Goal: Task Accomplishment & Management: Use online tool/utility

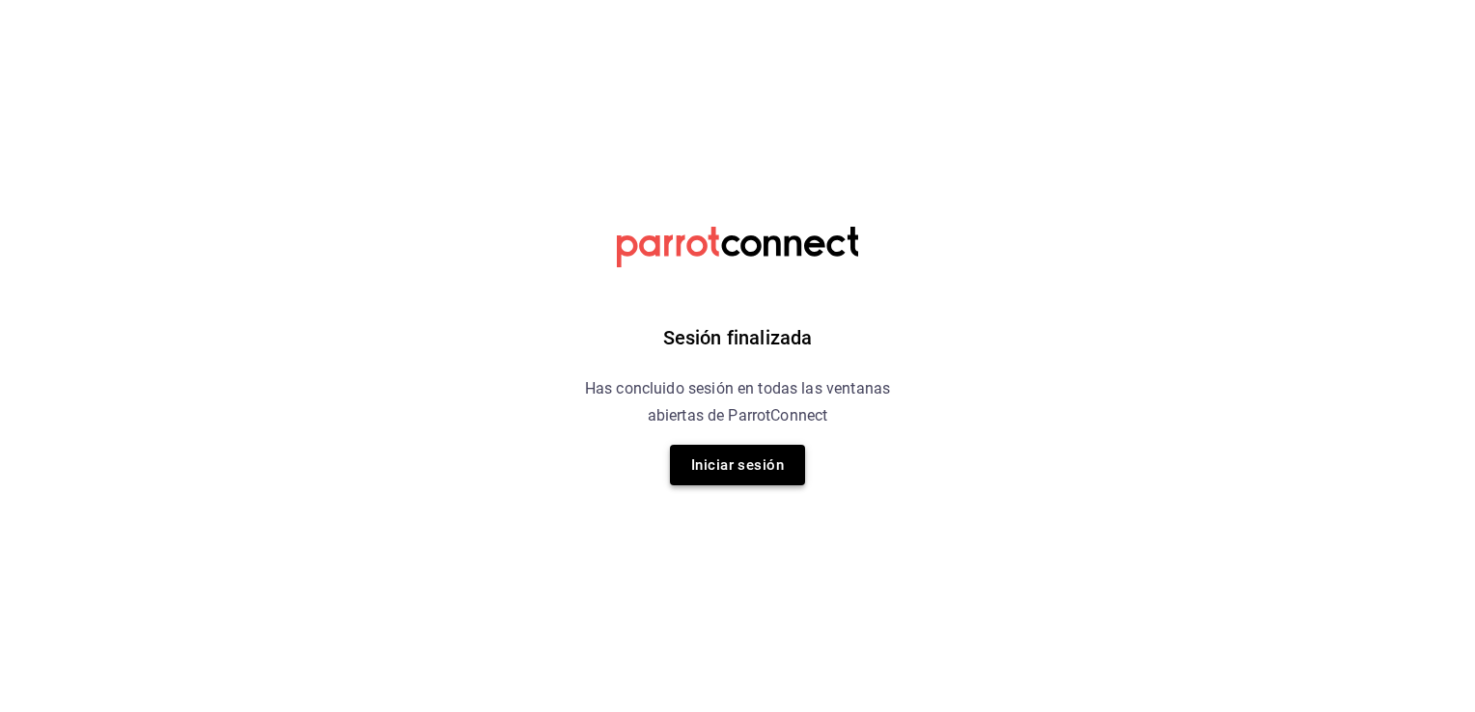
click at [721, 474] on button "Iniciar sesión" at bounding box center [737, 465] width 135 height 41
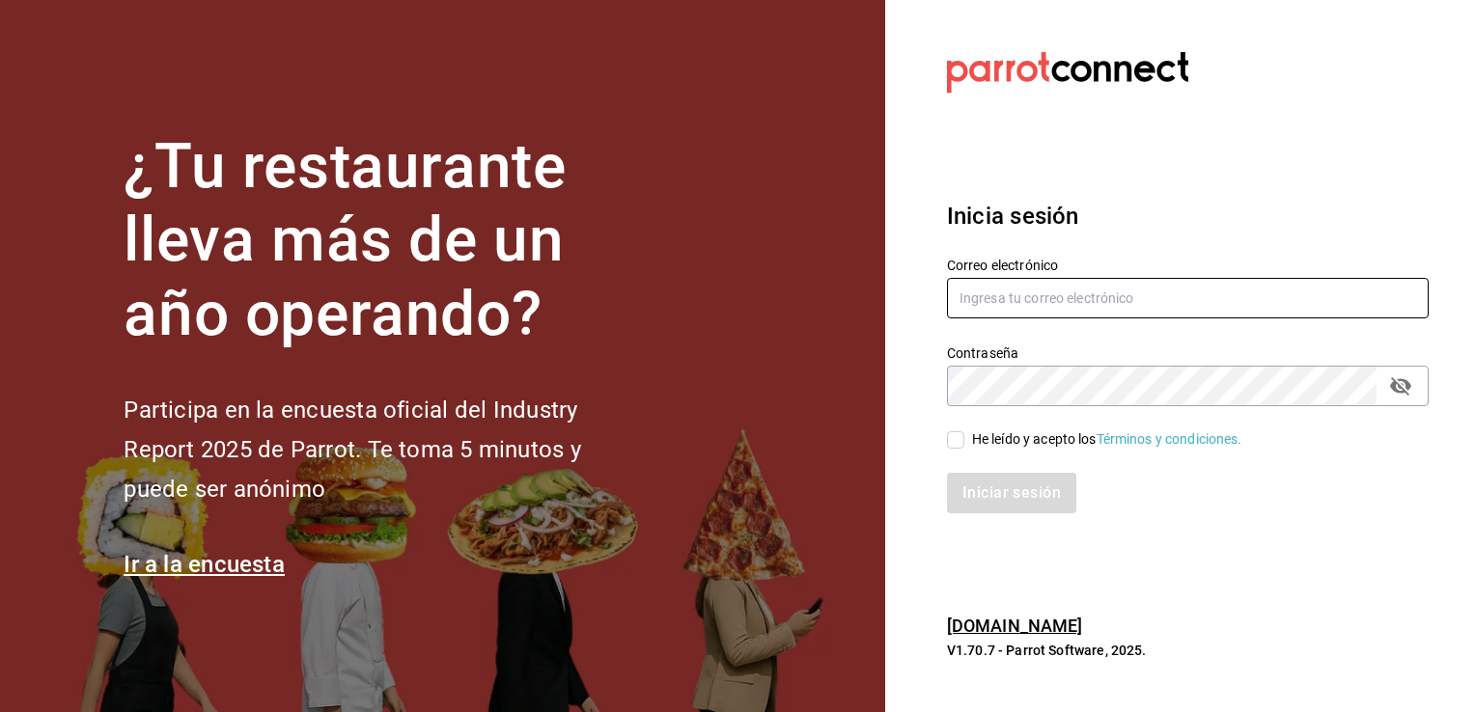
type input "[EMAIL_ADDRESS][PERSON_NAME][DOMAIN_NAME]"
click at [965, 434] on span "He leído y acepto los Términos y condiciones." at bounding box center [1103, 439] width 278 height 20
click at [964, 434] on input "He leído y acepto los Términos y condiciones." at bounding box center [955, 439] width 17 height 17
checkbox input "true"
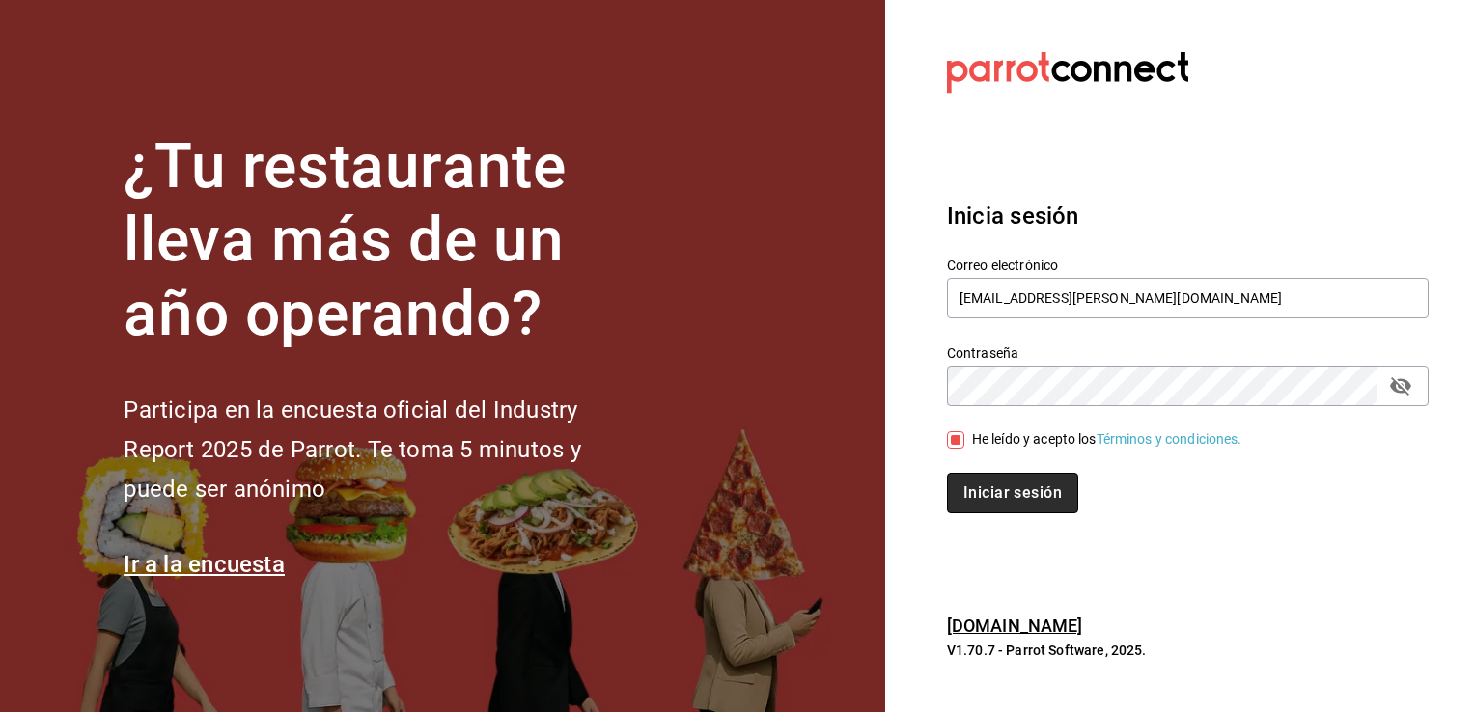
click at [996, 496] on button "Iniciar sesión" at bounding box center [1012, 493] width 131 height 41
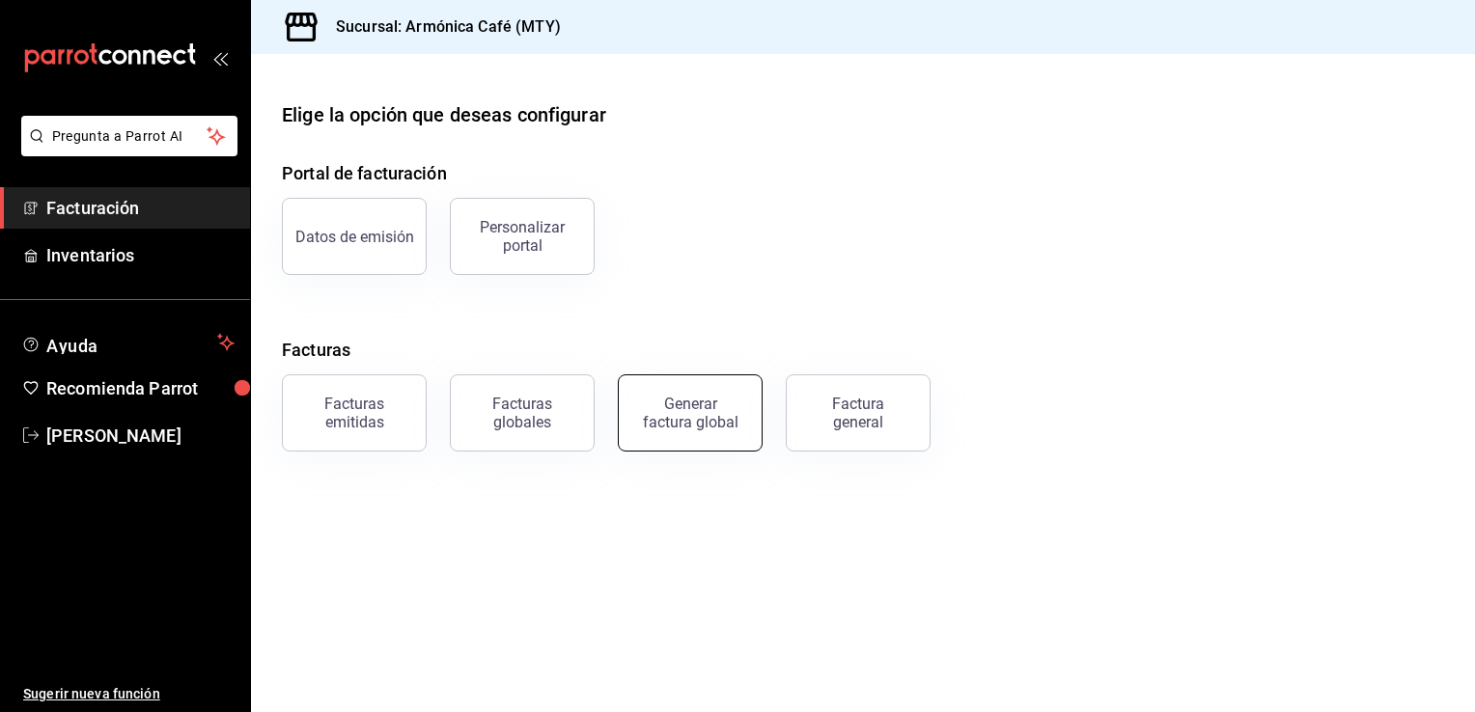
click at [688, 430] on button "Generar factura global" at bounding box center [690, 412] width 145 height 77
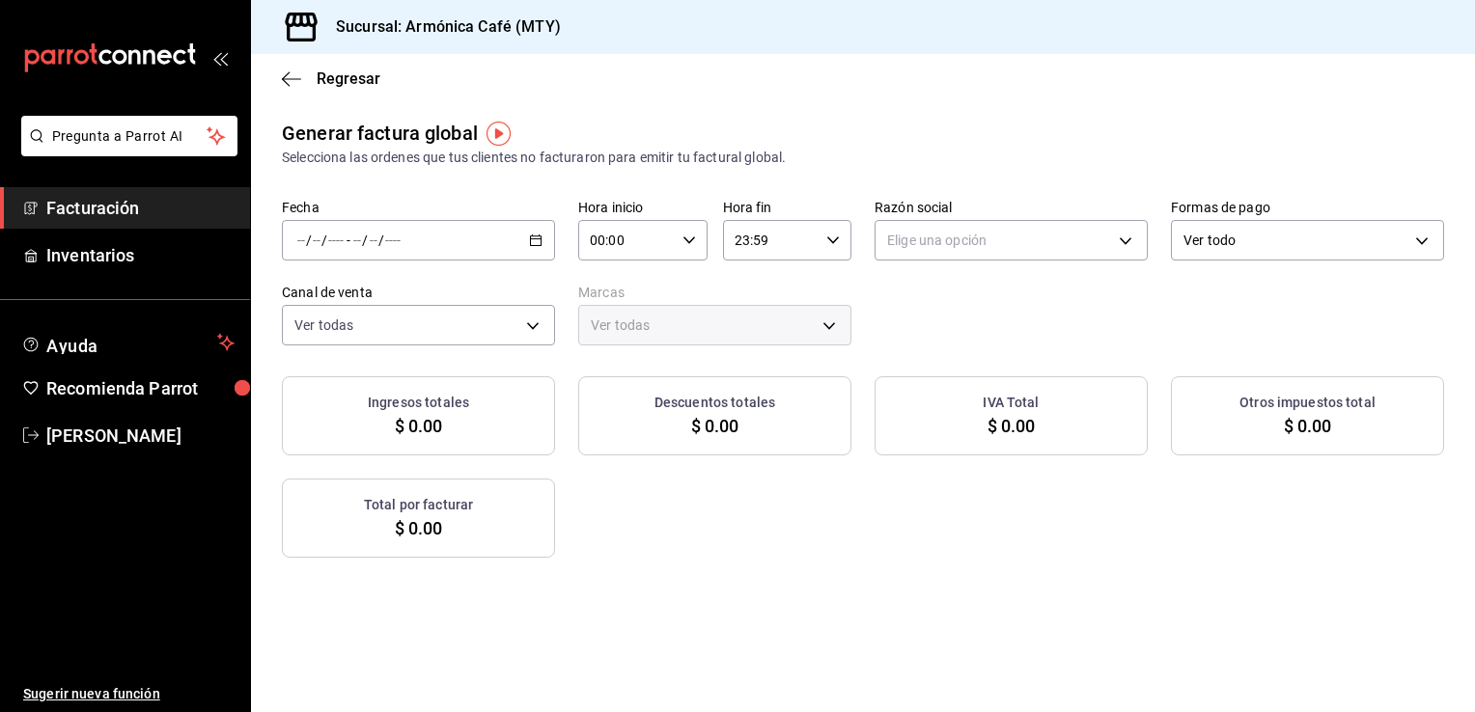
type input "PARROT,UBER_EATS,RAPPI,DIDI_FOOD,ONLINE"
click at [297, 248] on input "number" at bounding box center [301, 240] width 10 height 15
click at [346, 296] on span "Rango de fechas" at bounding box center [373, 299] width 150 height 20
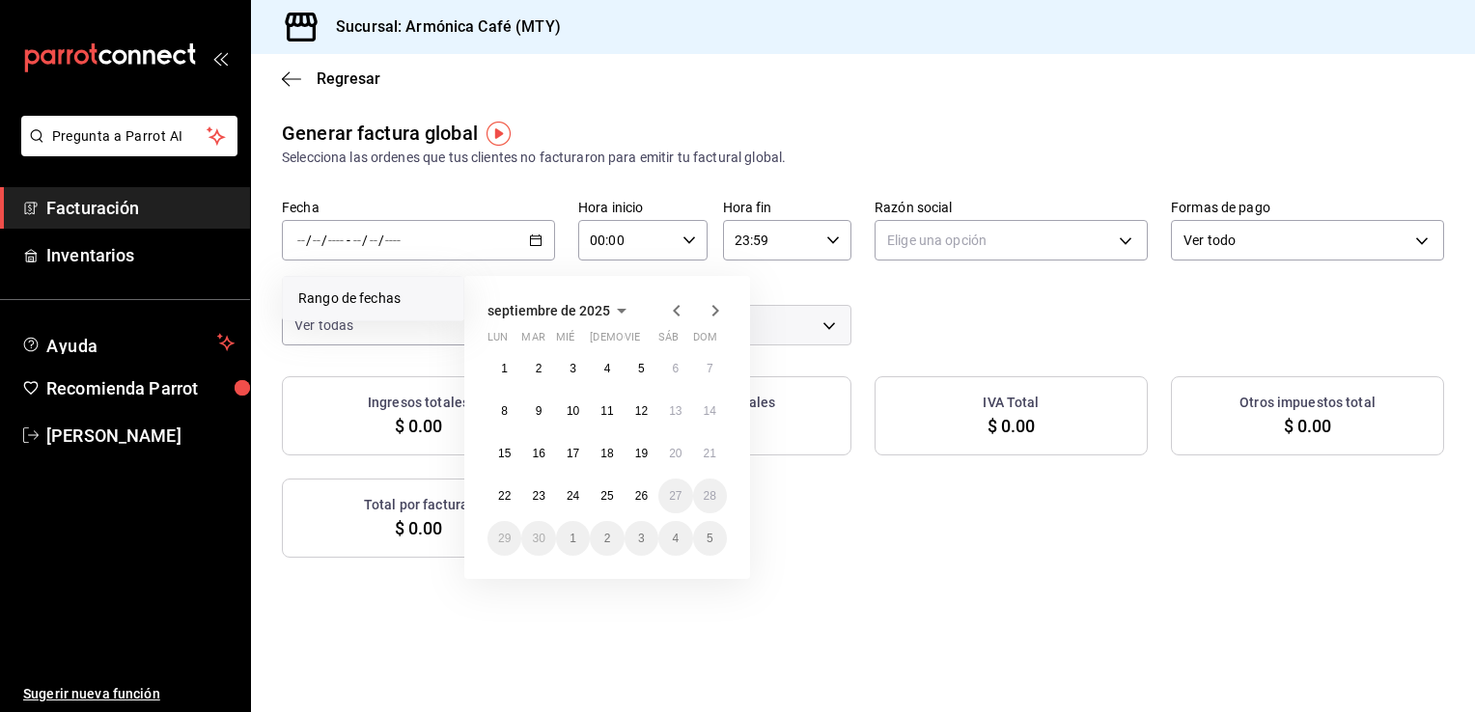
click at [661, 307] on div "septiembre de 2025" at bounding box center [606, 310] width 239 height 23
click at [611, 317] on icon "button" at bounding box center [621, 310] width 23 height 23
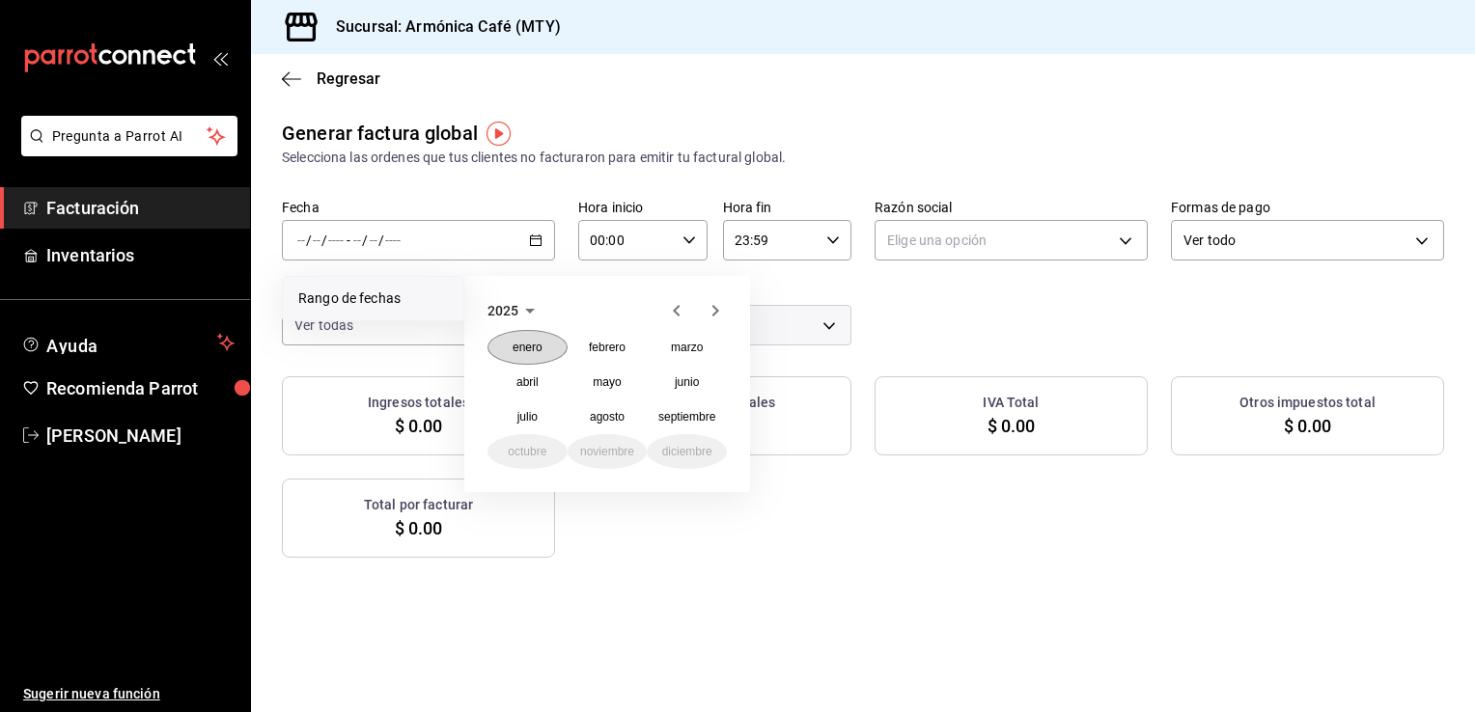
click at [535, 357] on button "enero" at bounding box center [527, 347] width 80 height 35
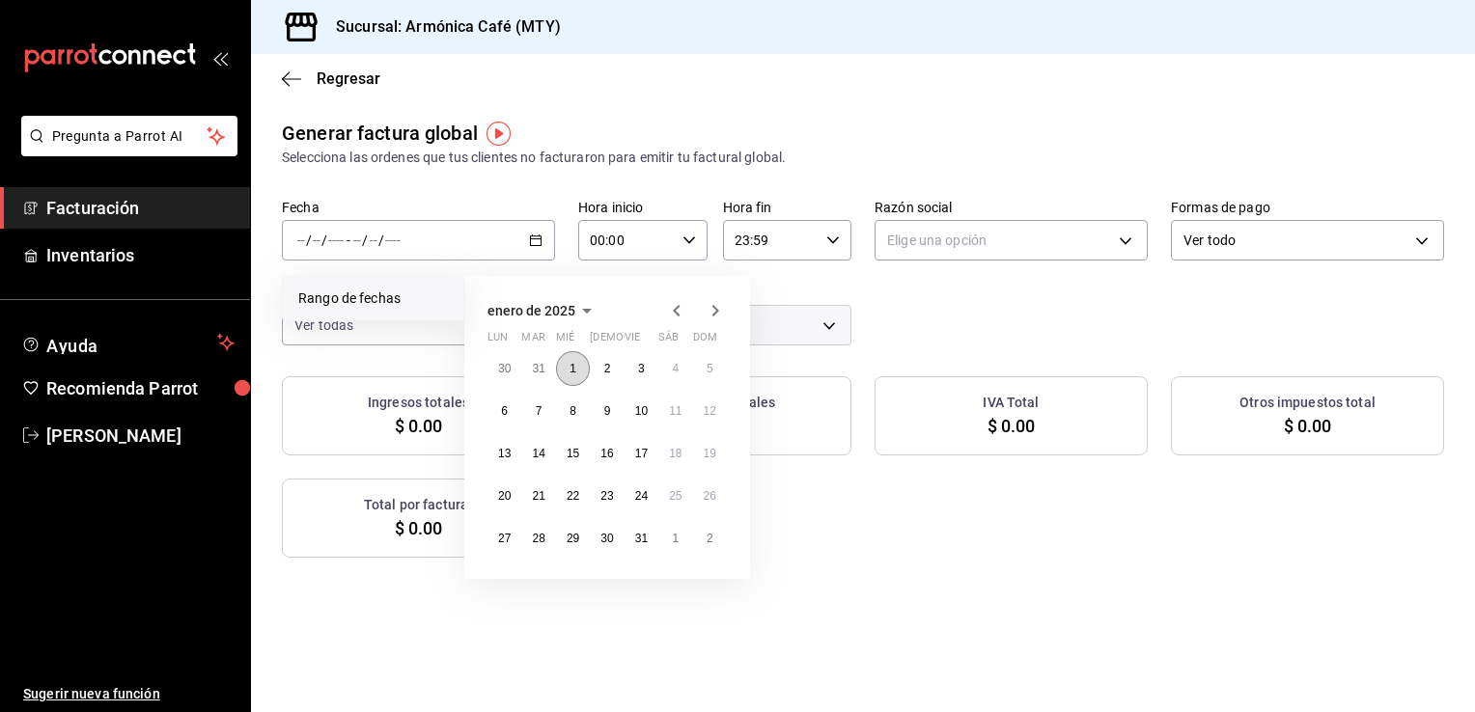
click at [566, 358] on button "1" at bounding box center [573, 368] width 34 height 35
click at [706, 377] on button "5" at bounding box center [710, 368] width 34 height 35
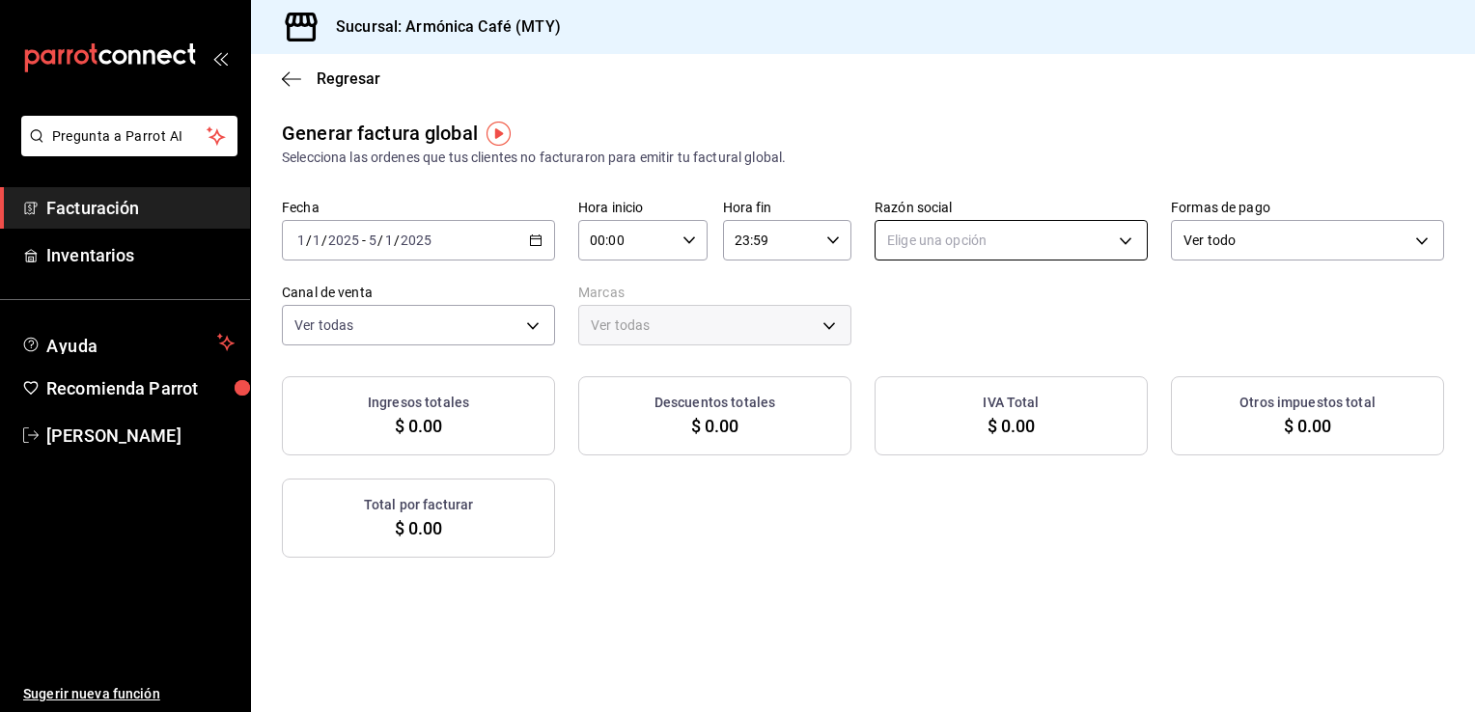
click at [1100, 249] on body "Pregunta a Parrot AI Facturación Inventarios Ayuda Recomienda Parrot [PERSON_NA…" at bounding box center [737, 356] width 1475 height 712
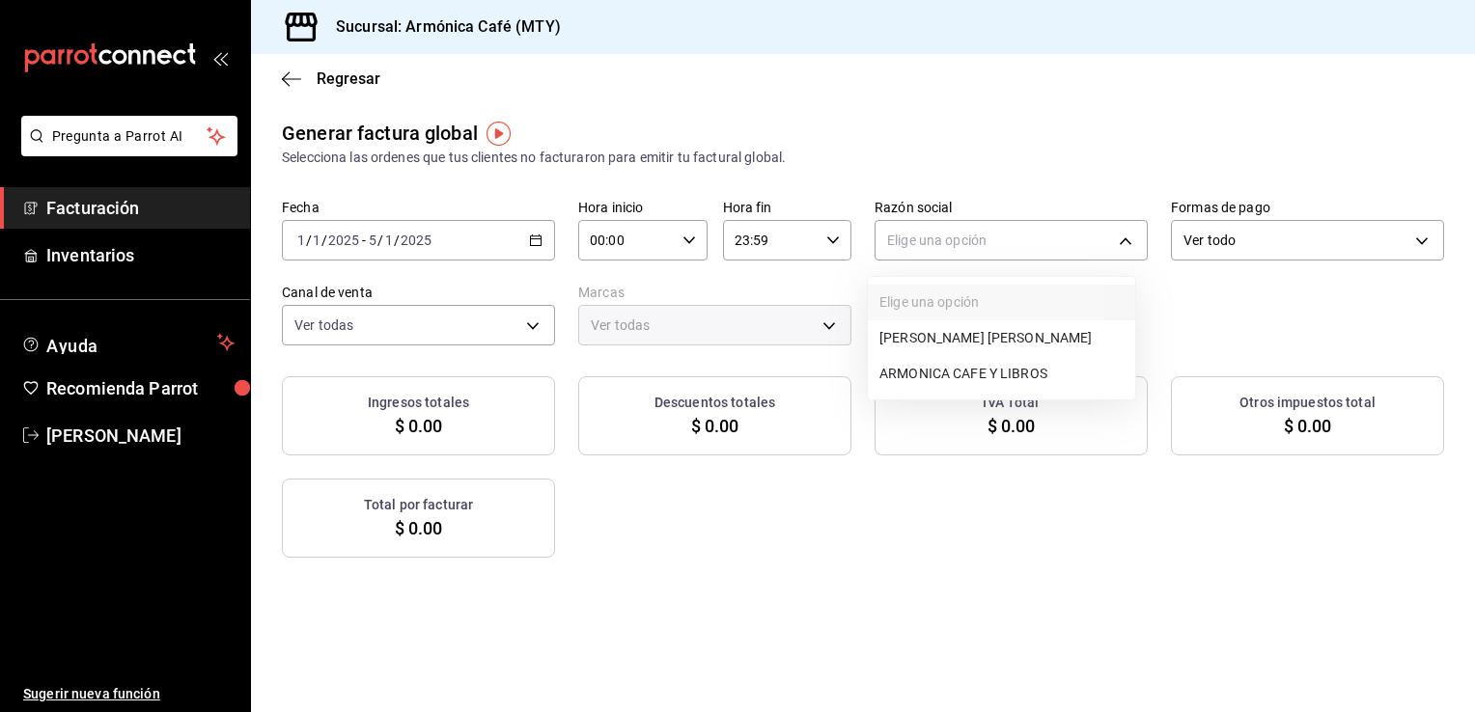
click at [891, 373] on li "ARMONICA CAFE Y LIBROS" at bounding box center [1001, 374] width 267 height 36
type input "0fb5533c-5e37-4da8-8656-bb4adb44d7b0"
type input "cde99850-261c-4de0-82bb-322932ab87e7"
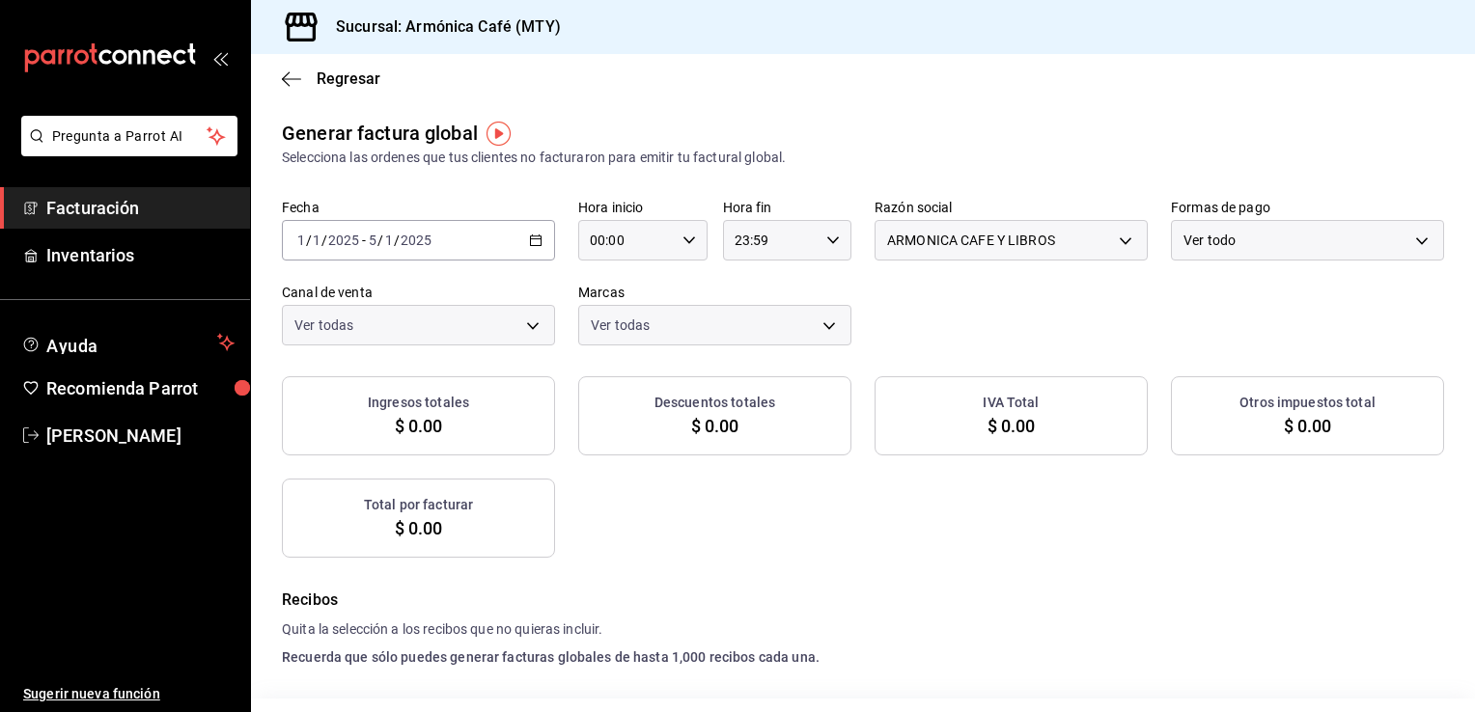
checkbox input "true"
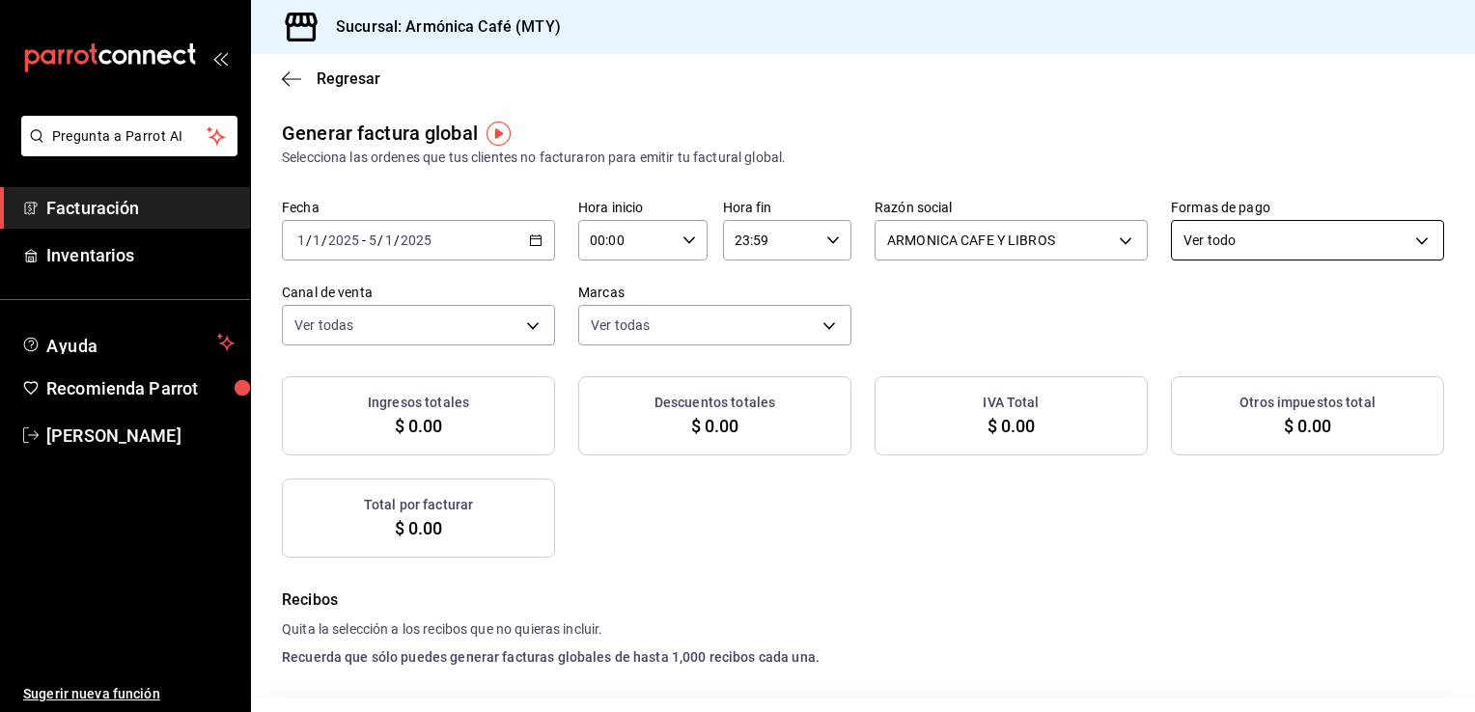
checkbox input "true"
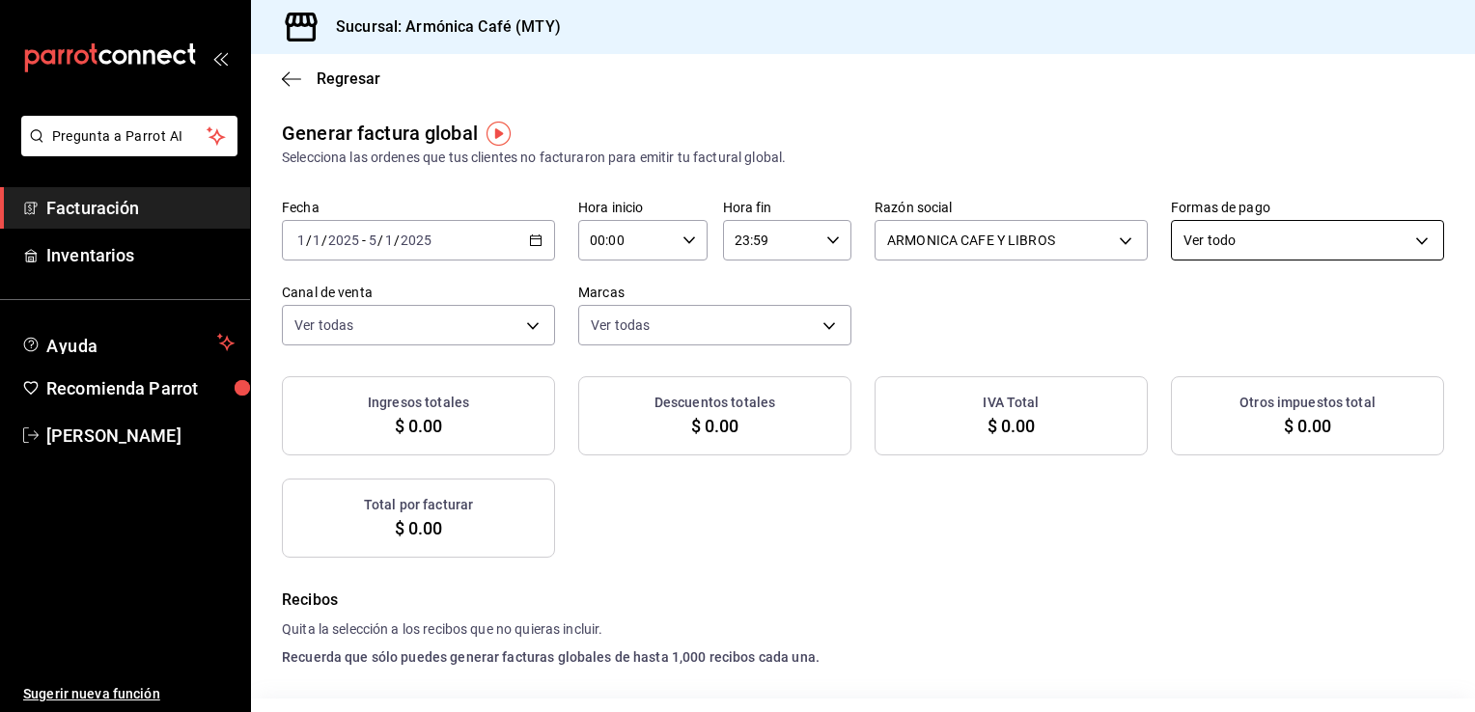
checkbox input "true"
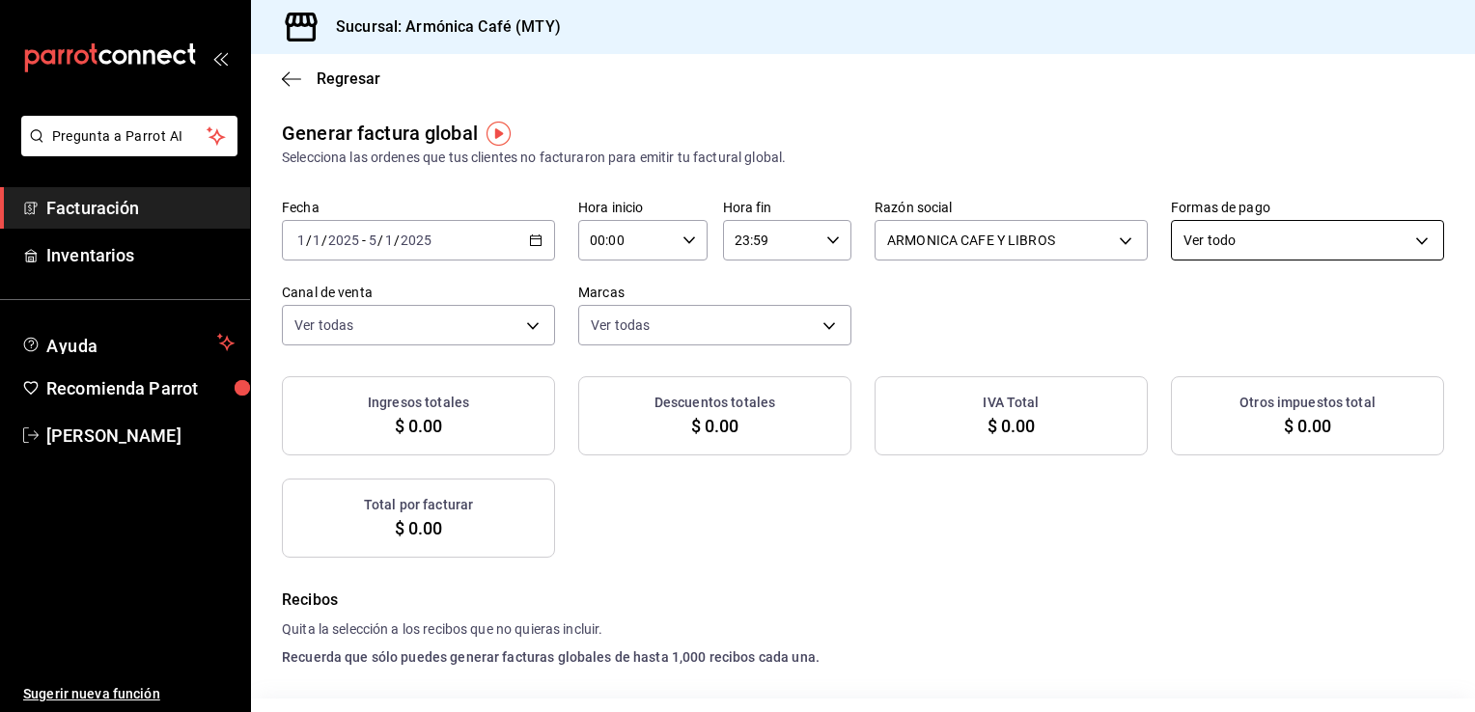
checkbox input "true"
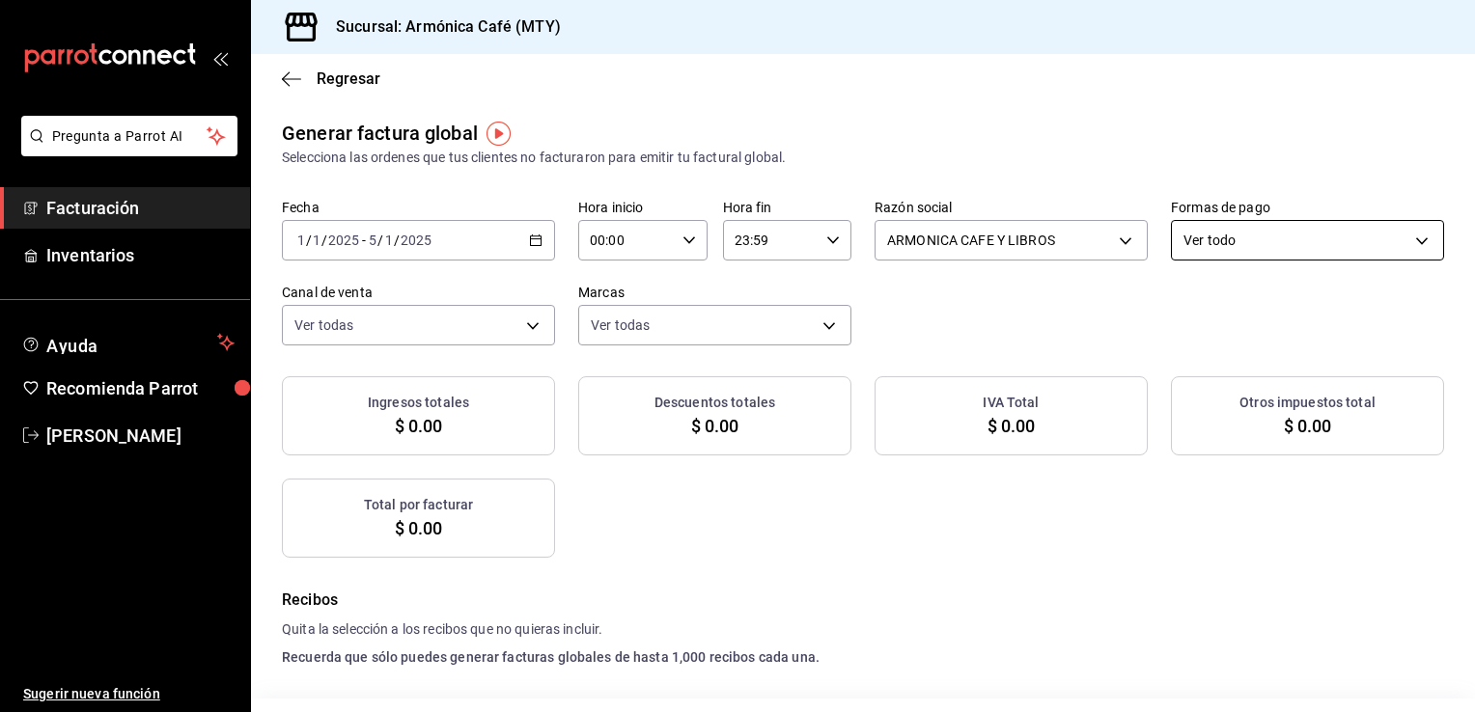
checkbox input "true"
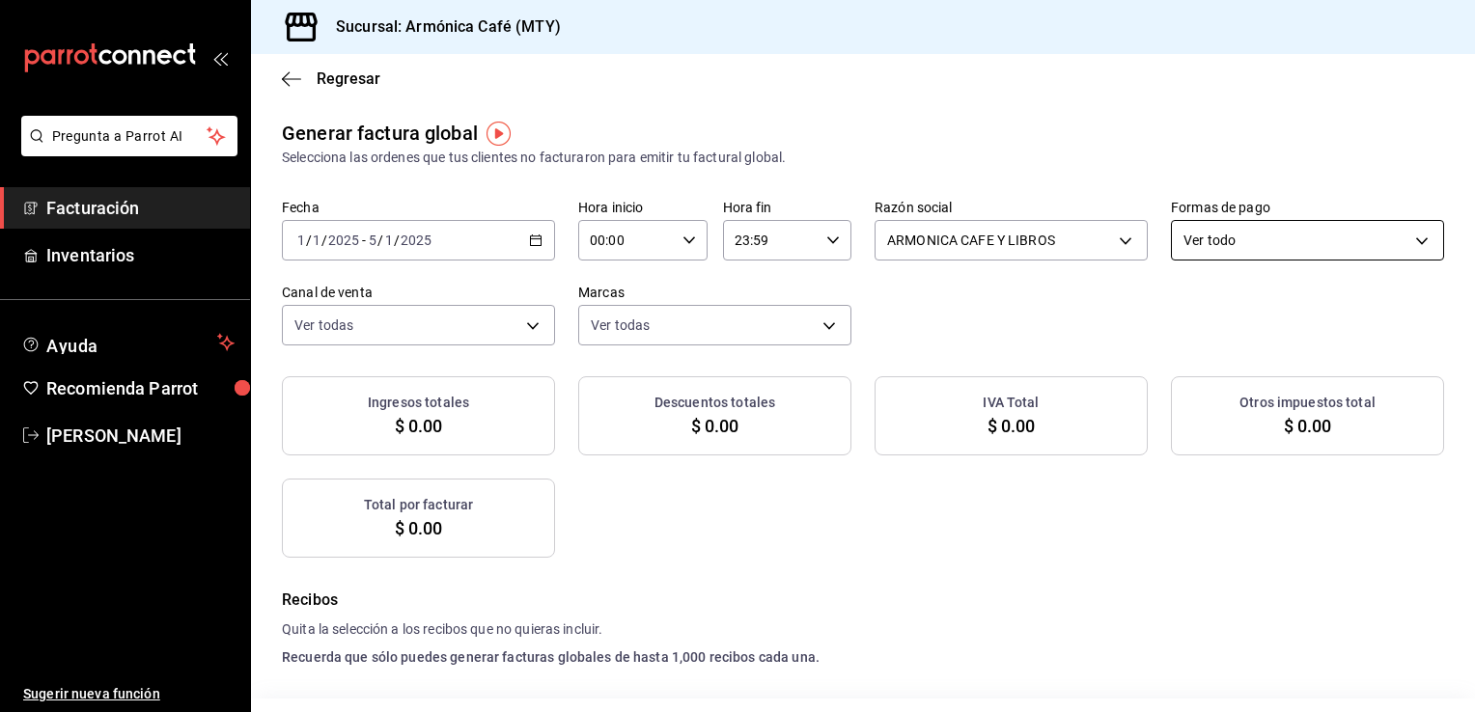
checkbox input "true"
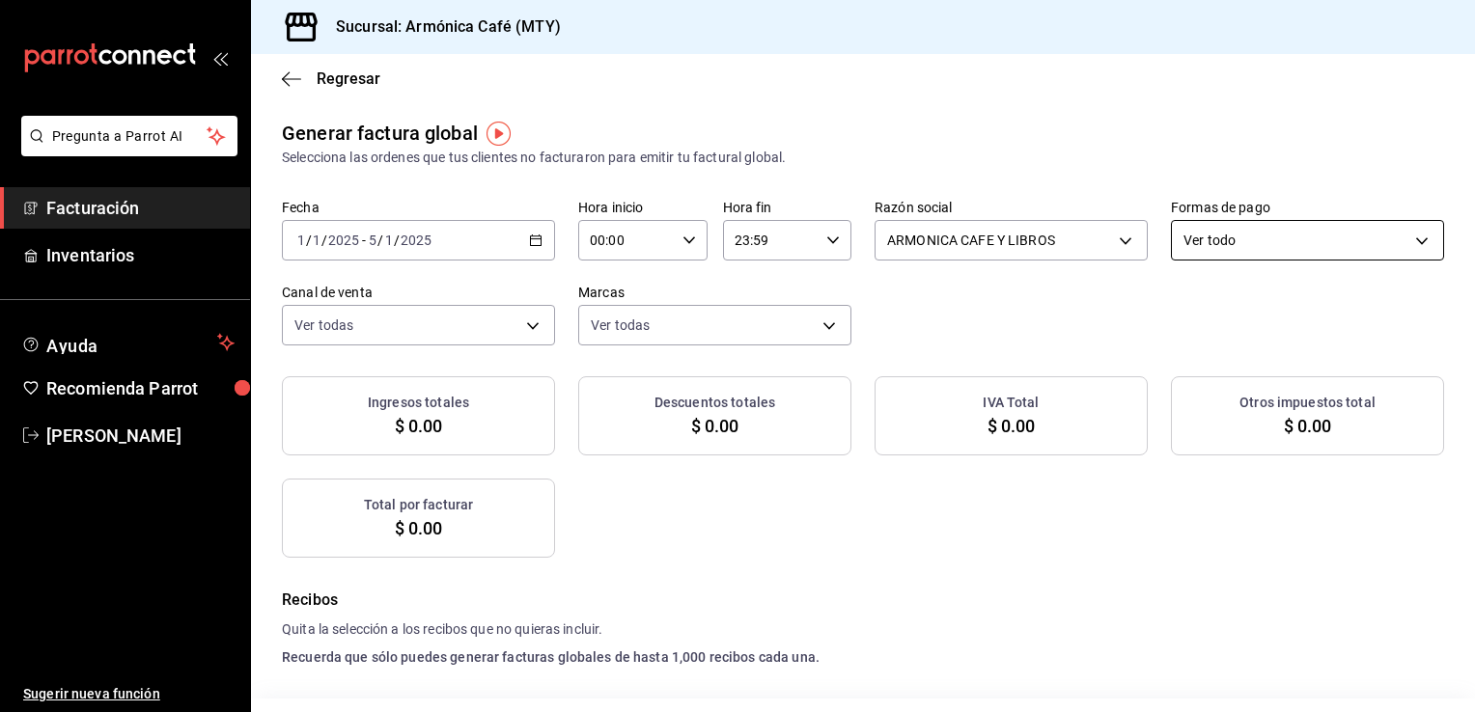
checkbox input "true"
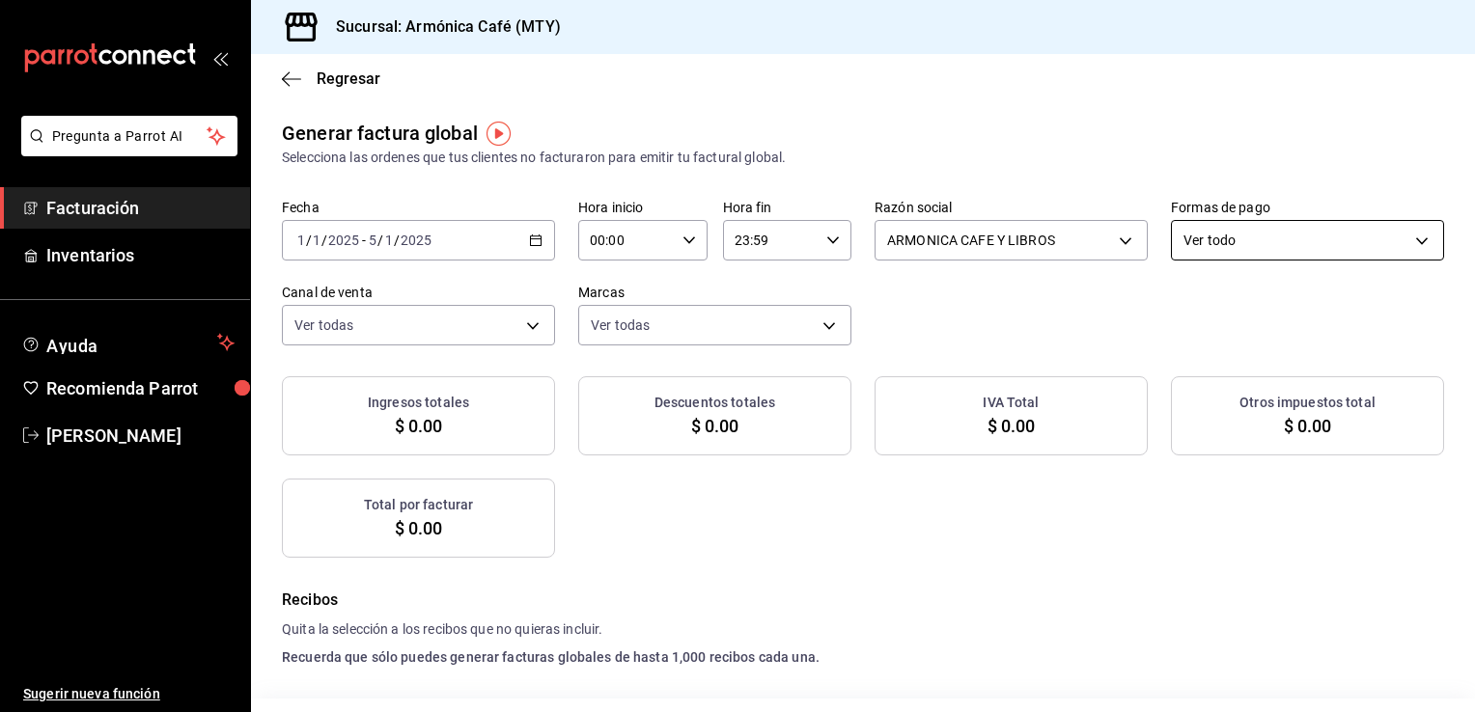
checkbox input "true"
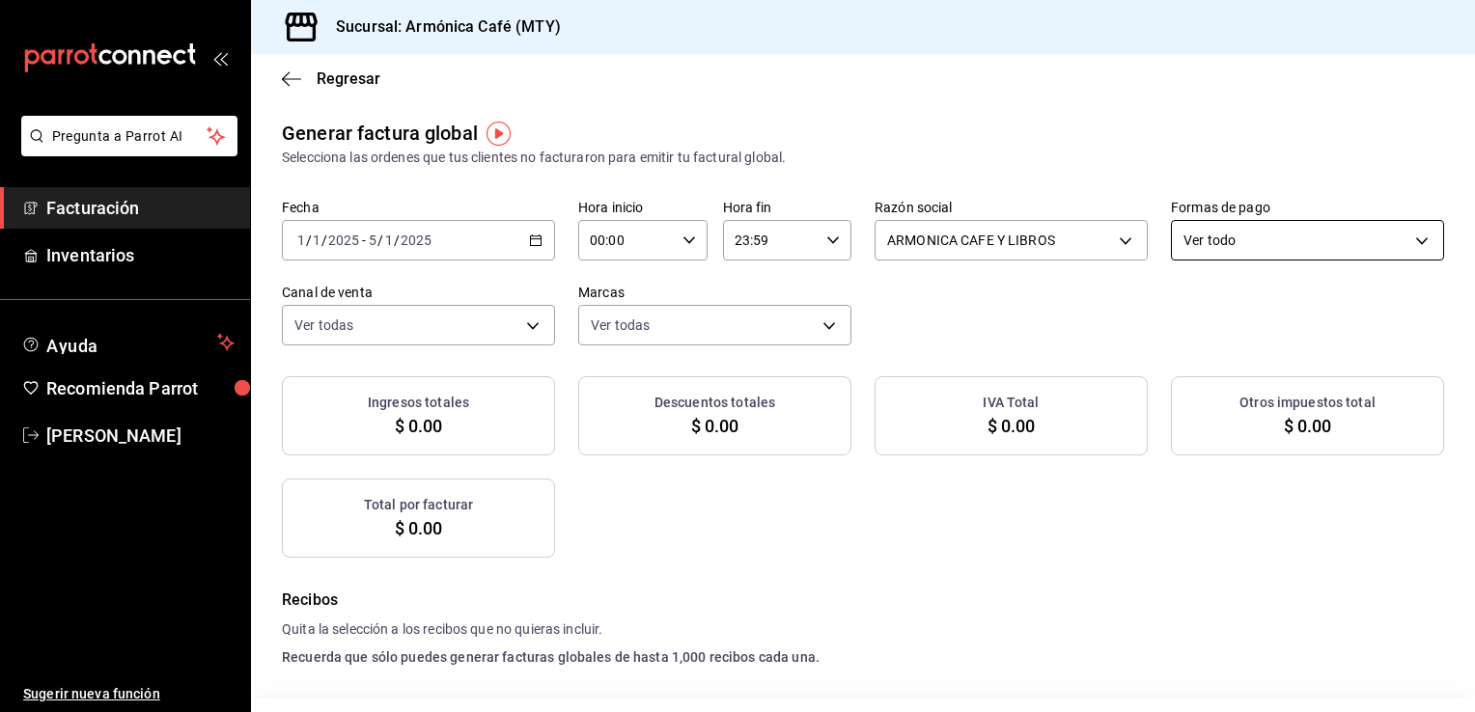
checkbox input "true"
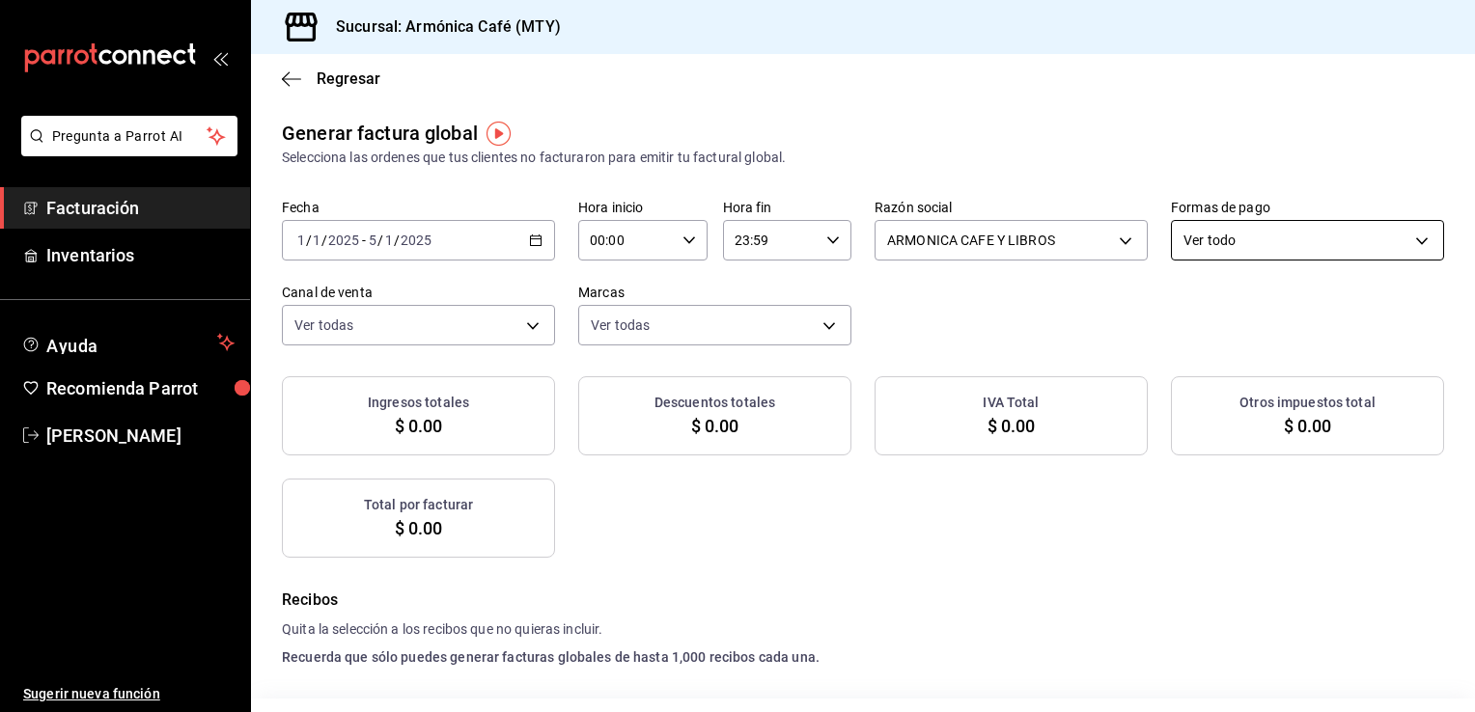
checkbox input "true"
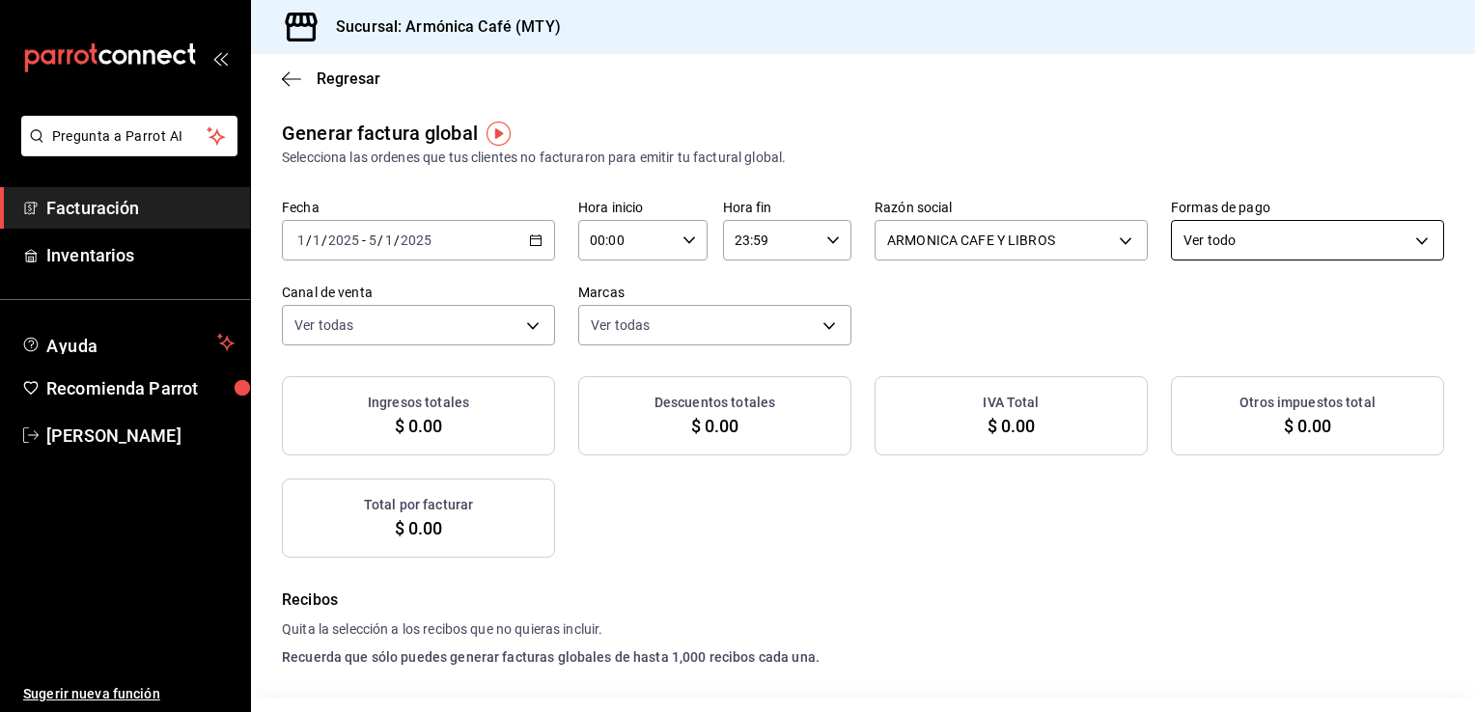
checkbox input "true"
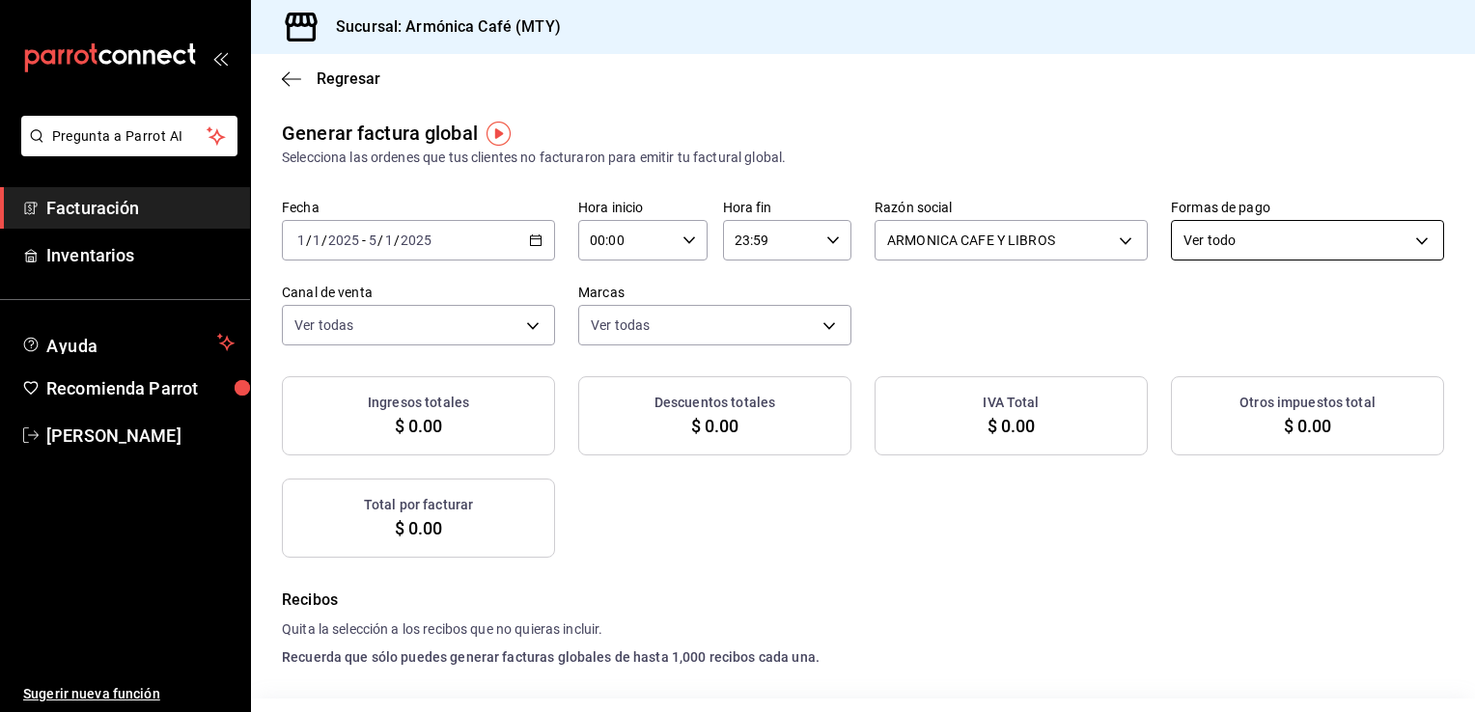
checkbox input "true"
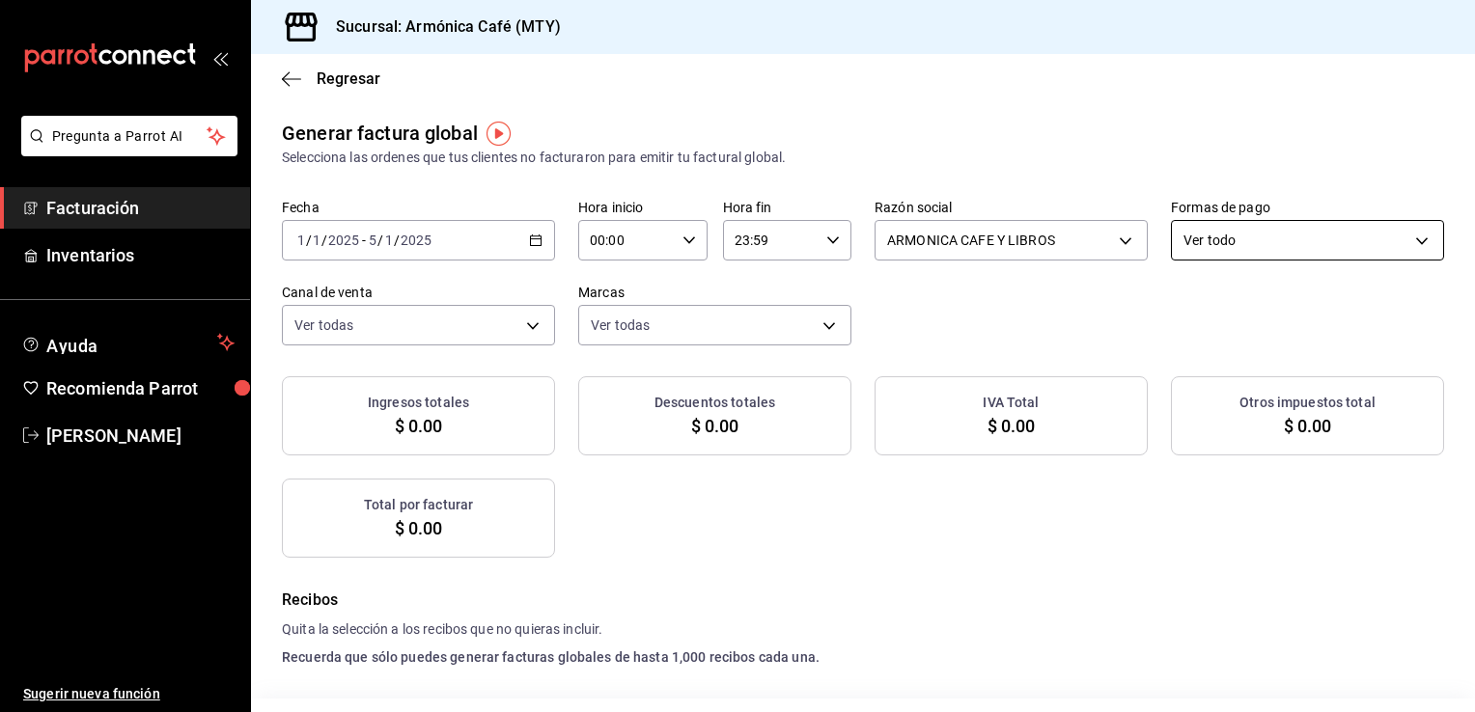
checkbox input "true"
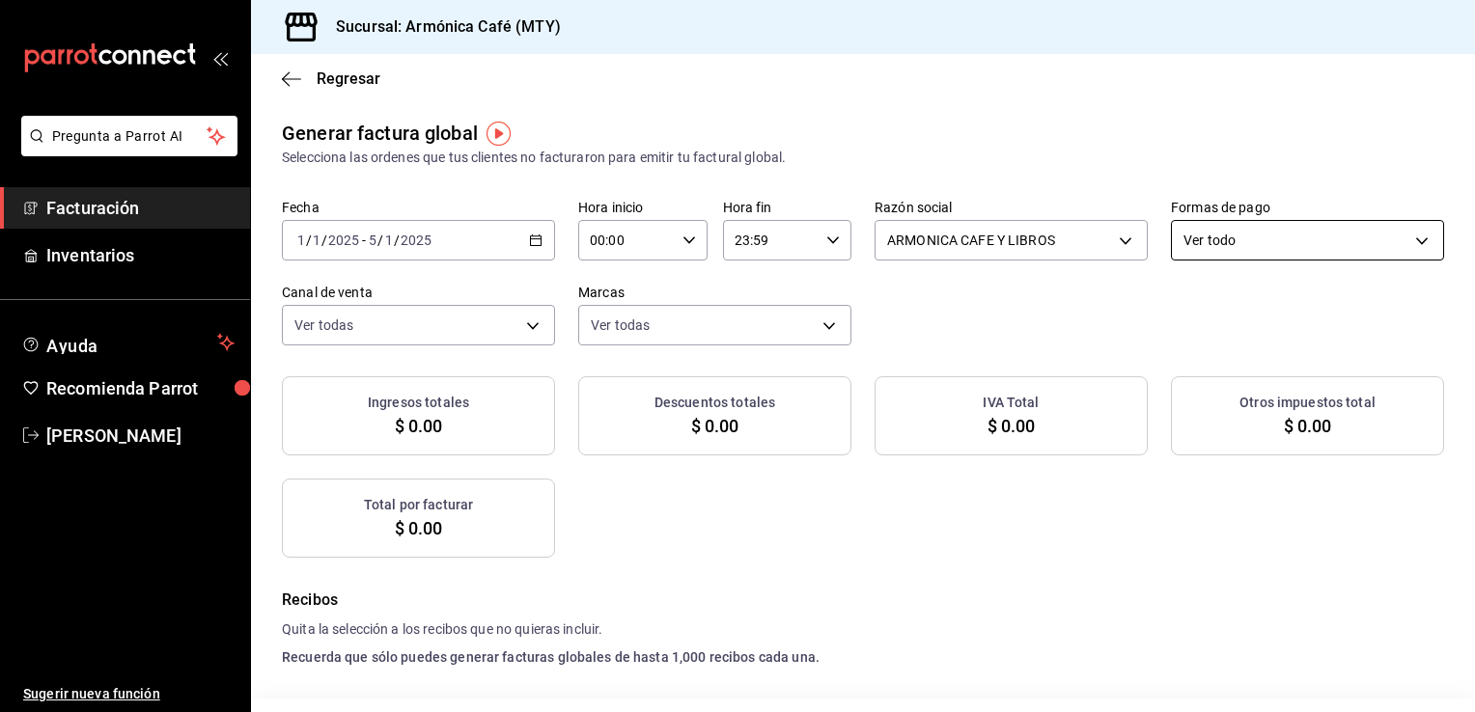
checkbox input "true"
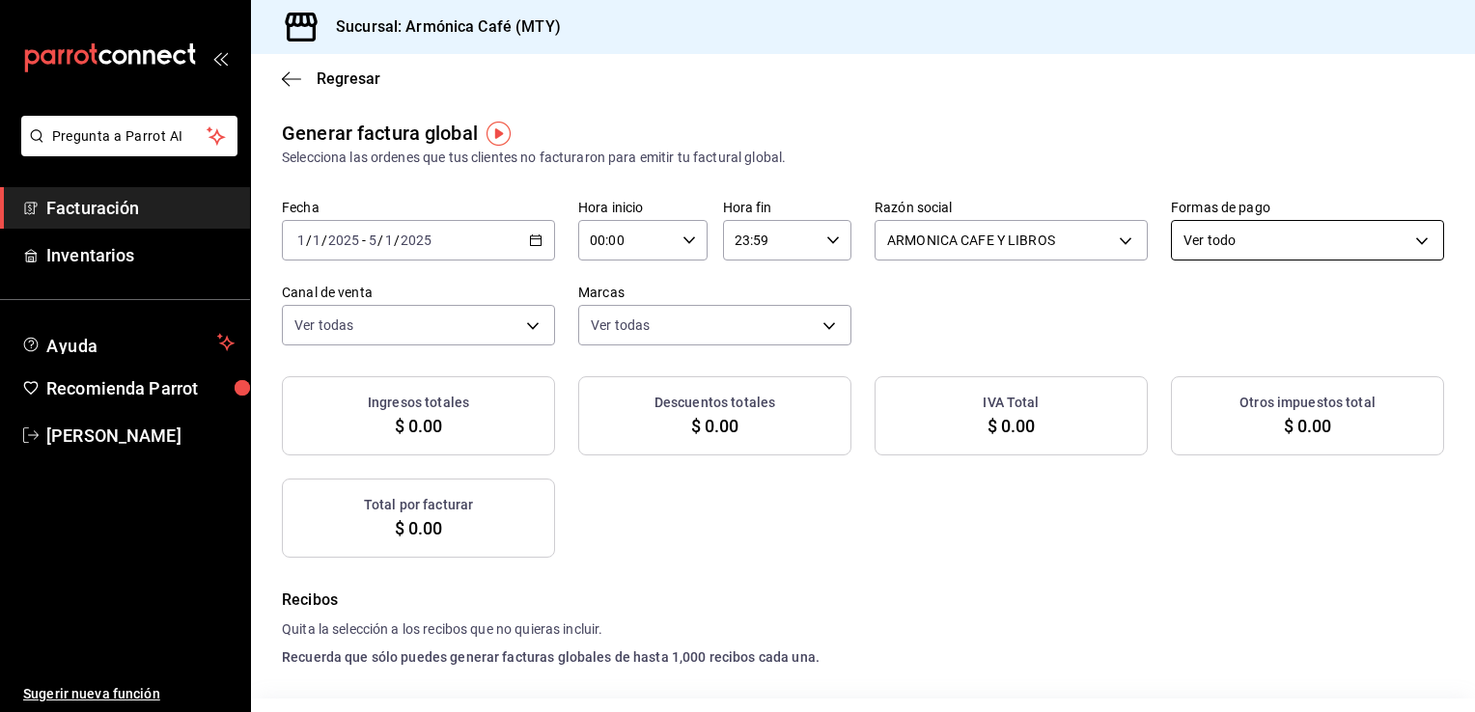
checkbox input "true"
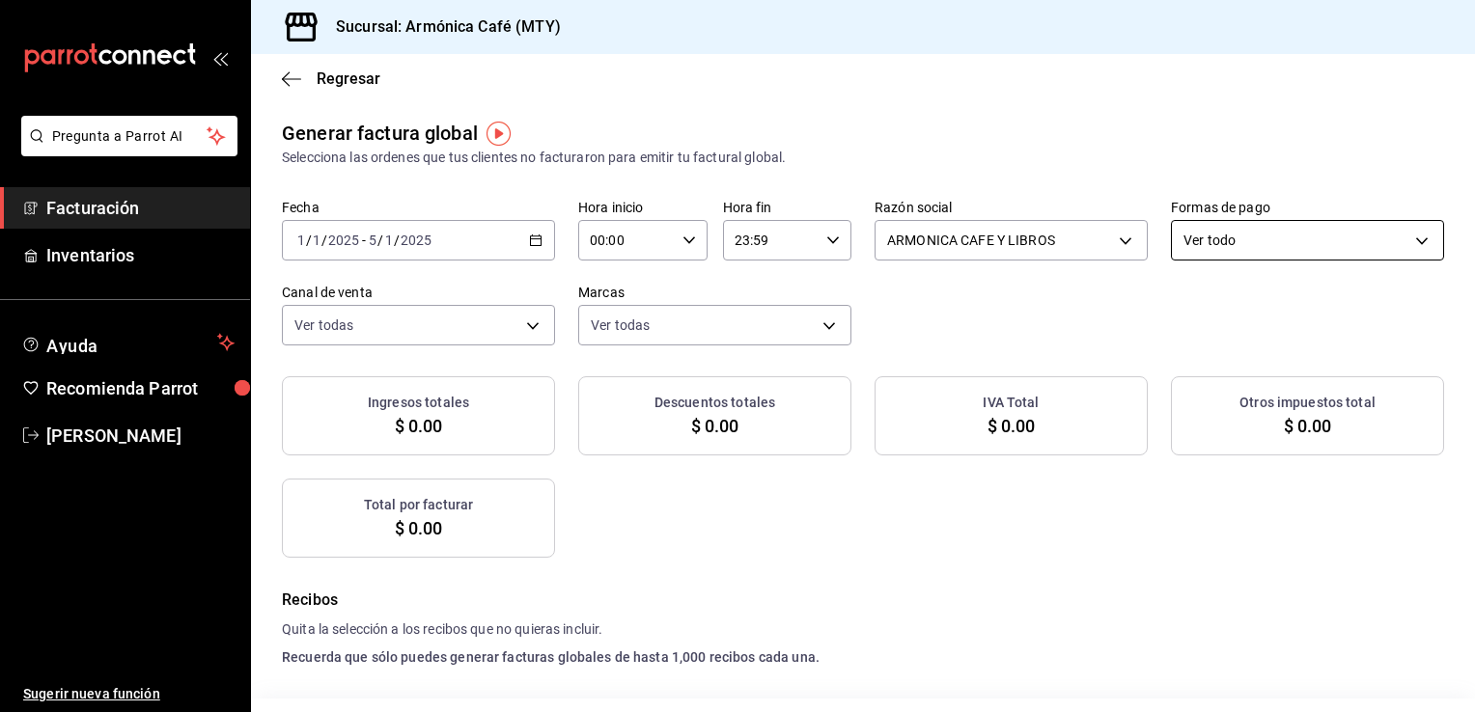
checkbox input "true"
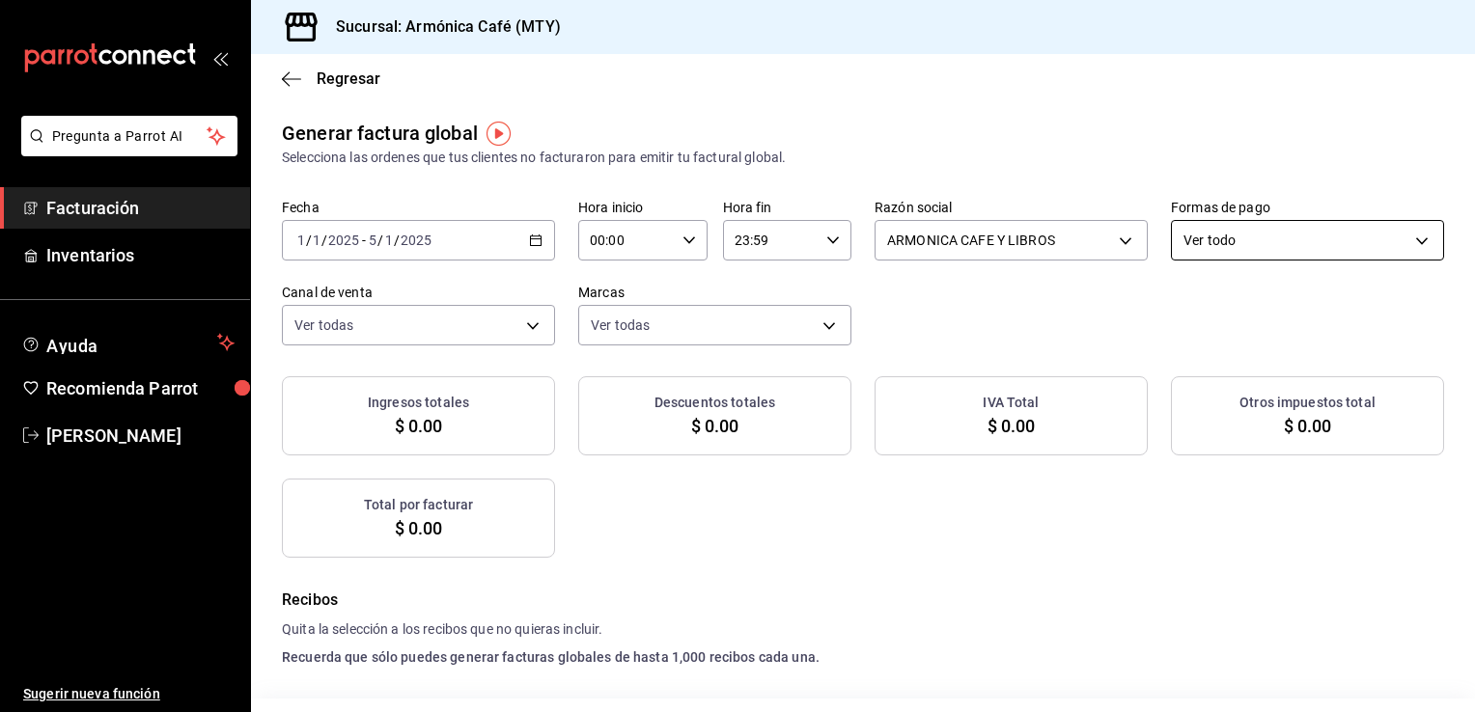
checkbox input "true"
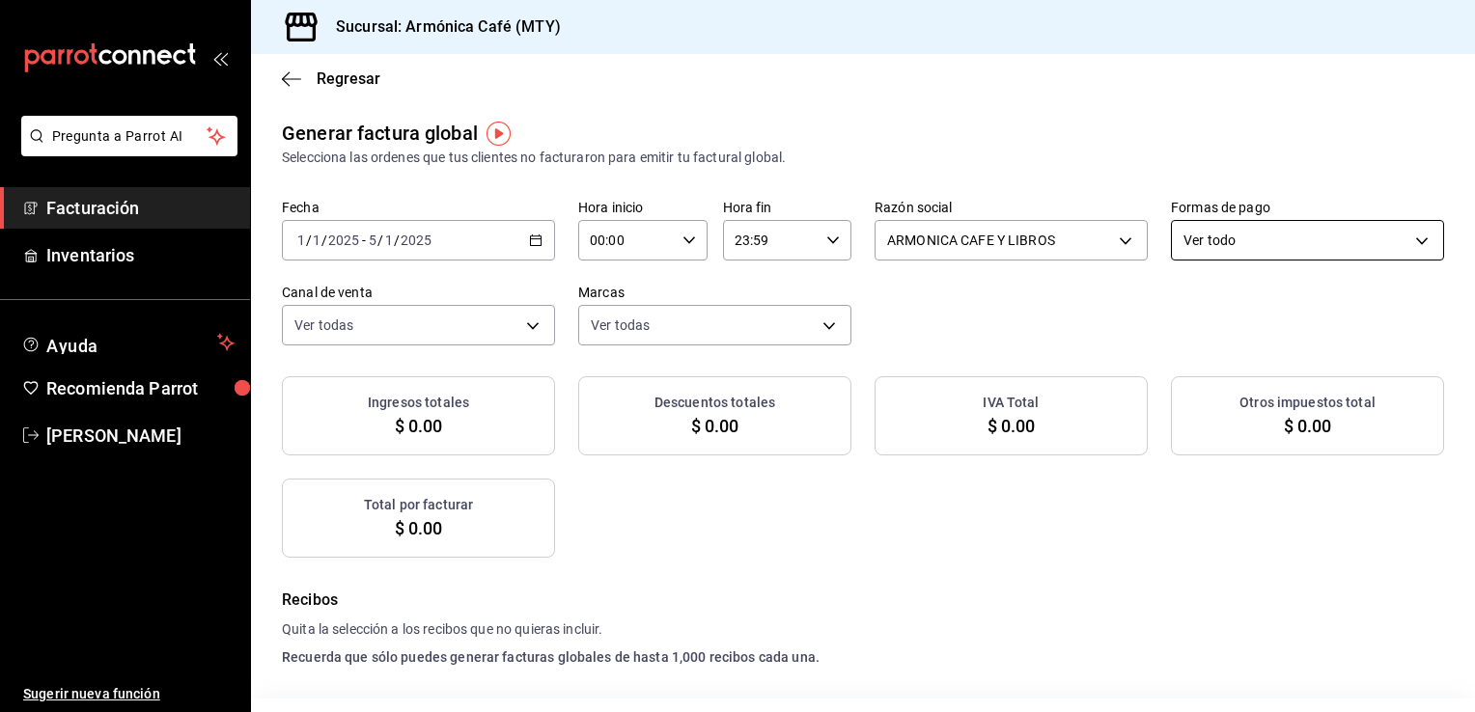
checkbox input "true"
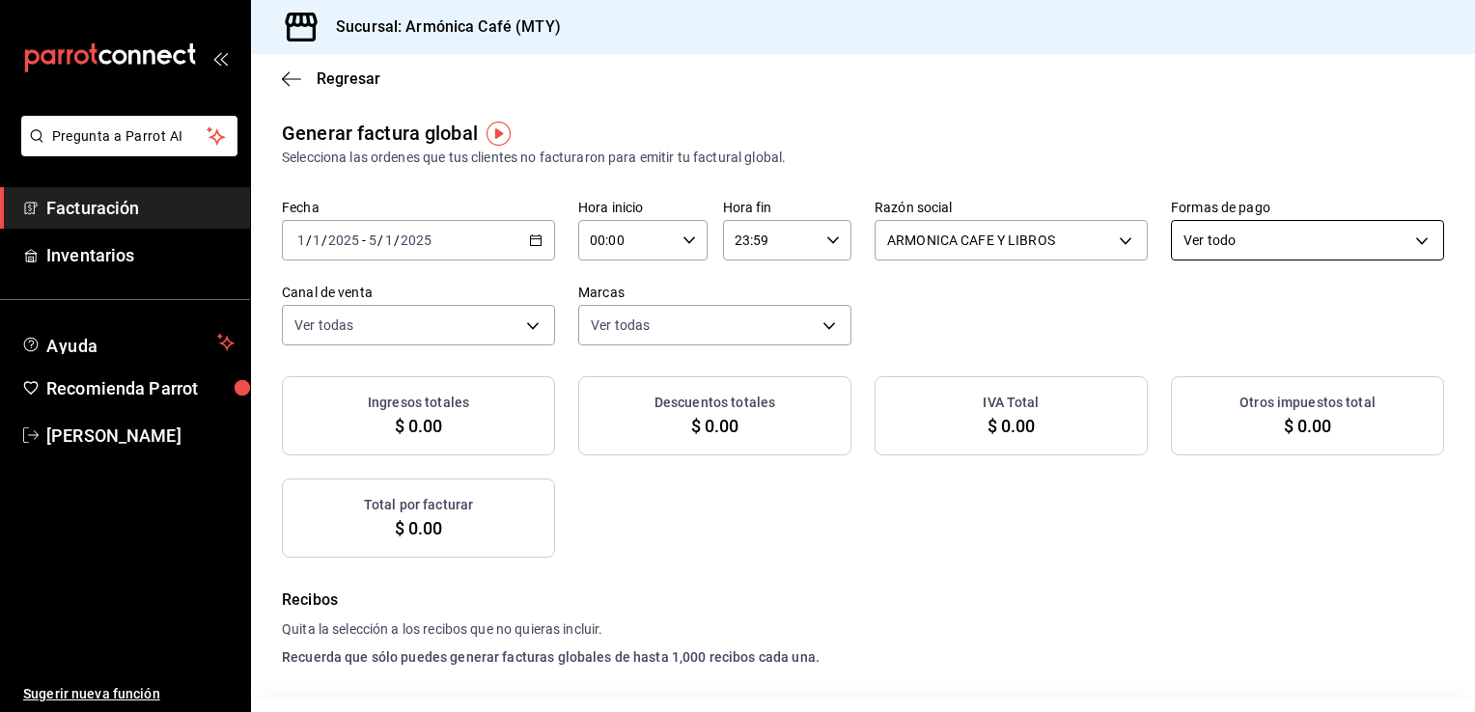
checkbox input "true"
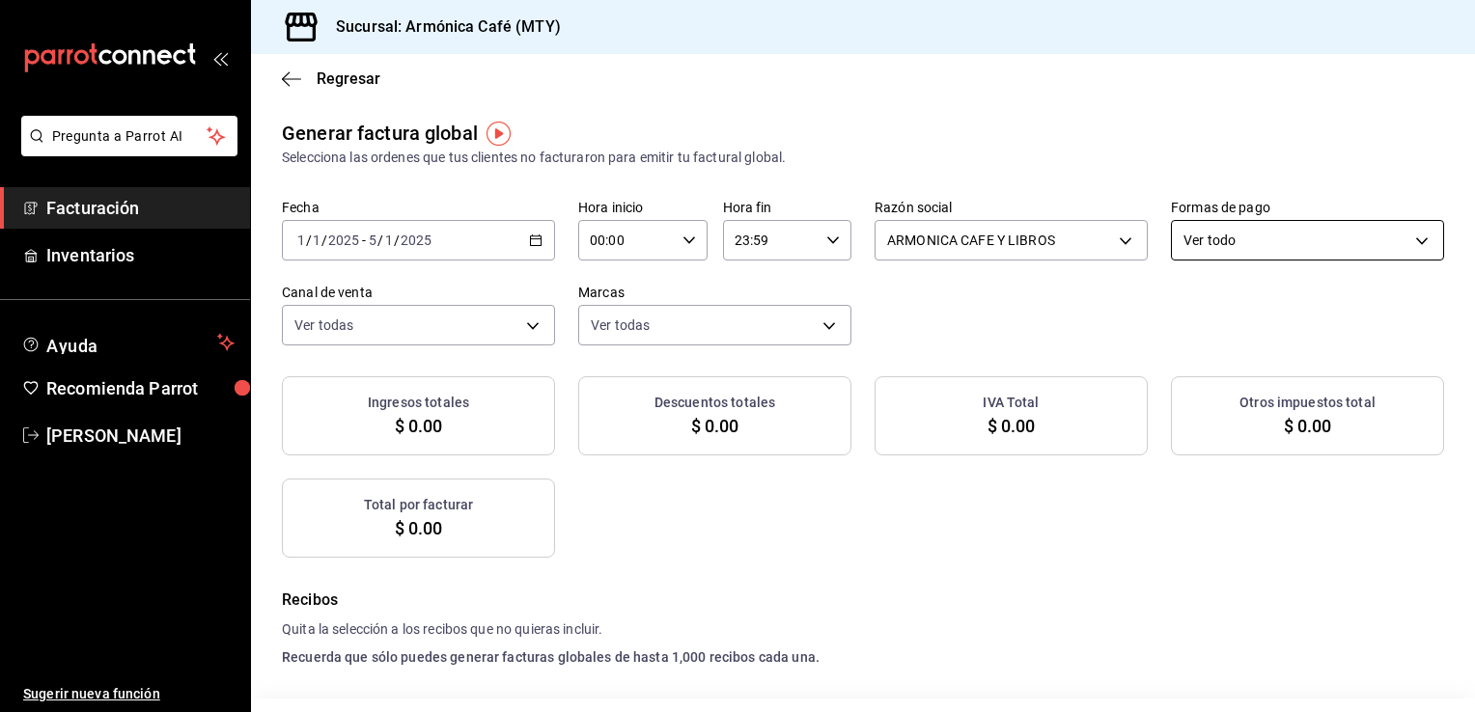
checkbox input "true"
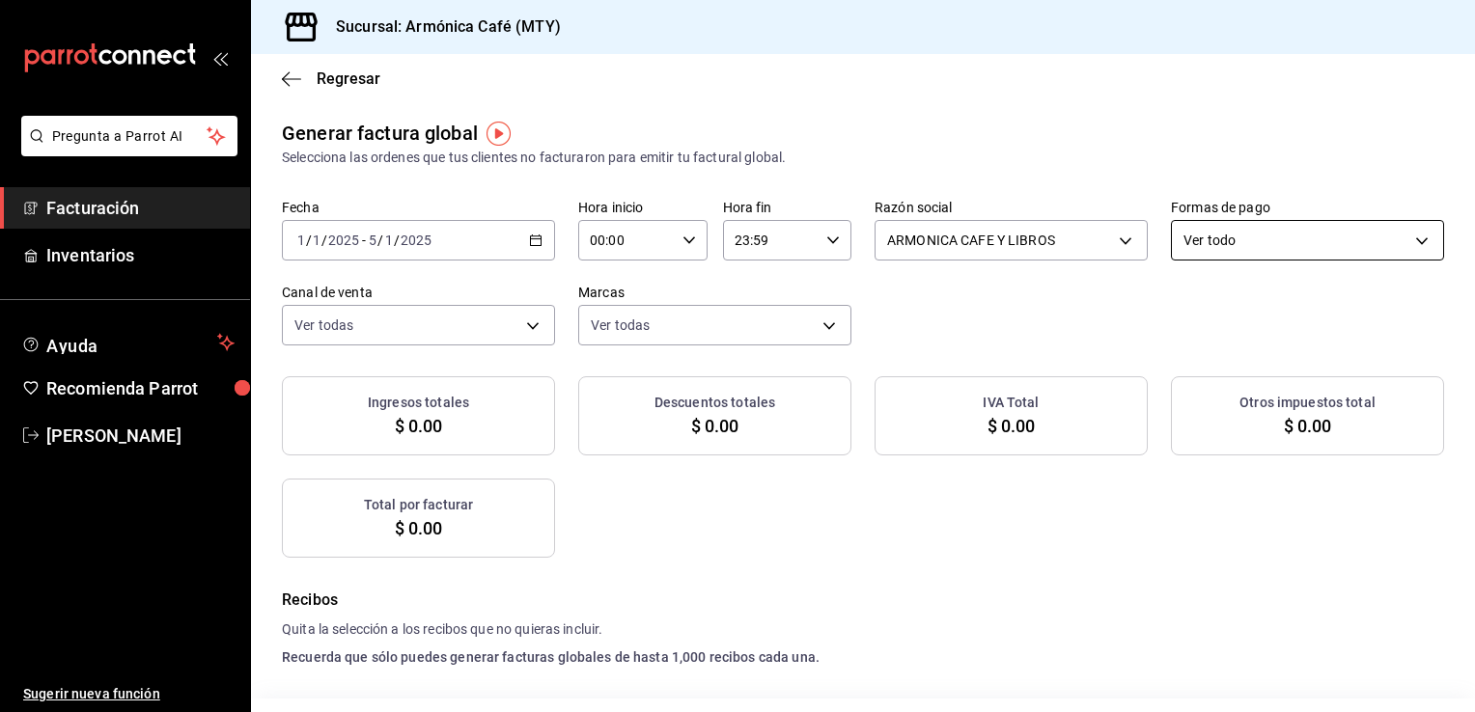
checkbox input "true"
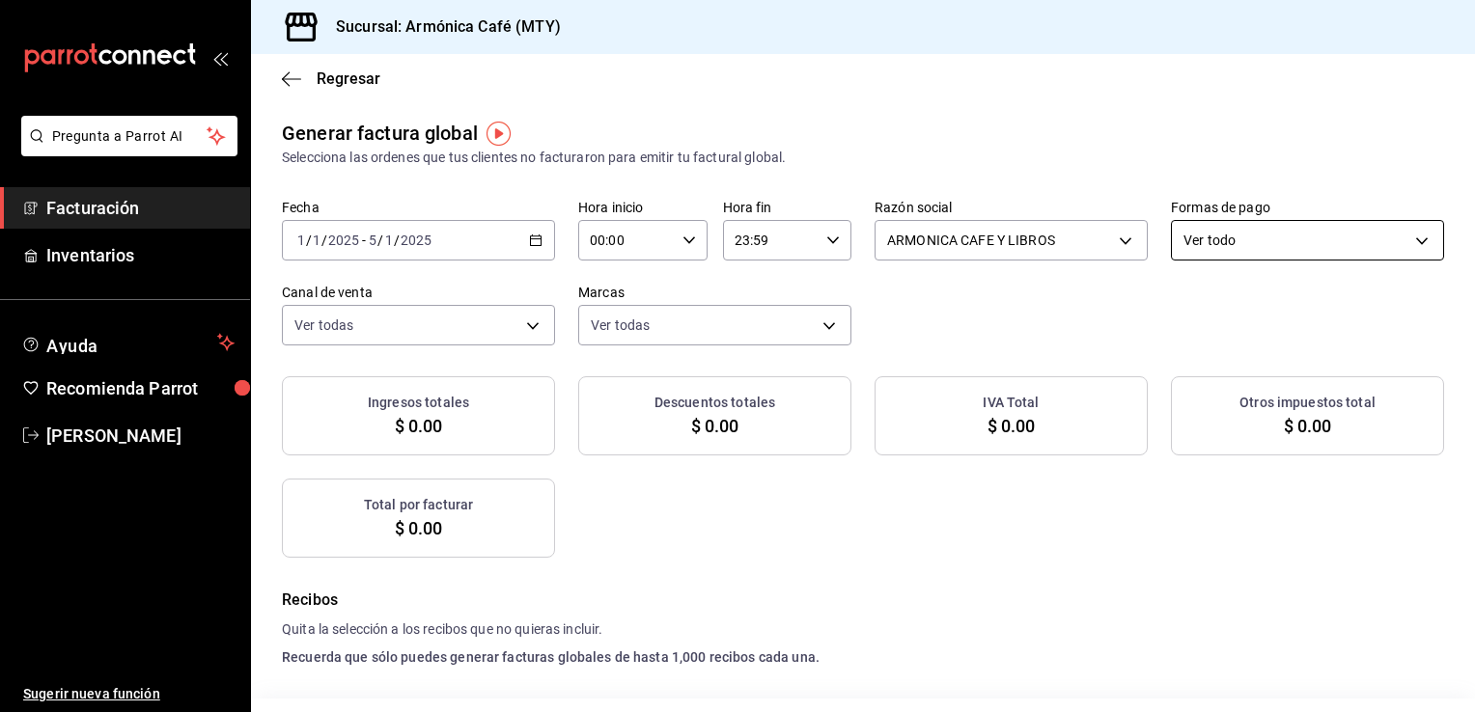
checkbox input "true"
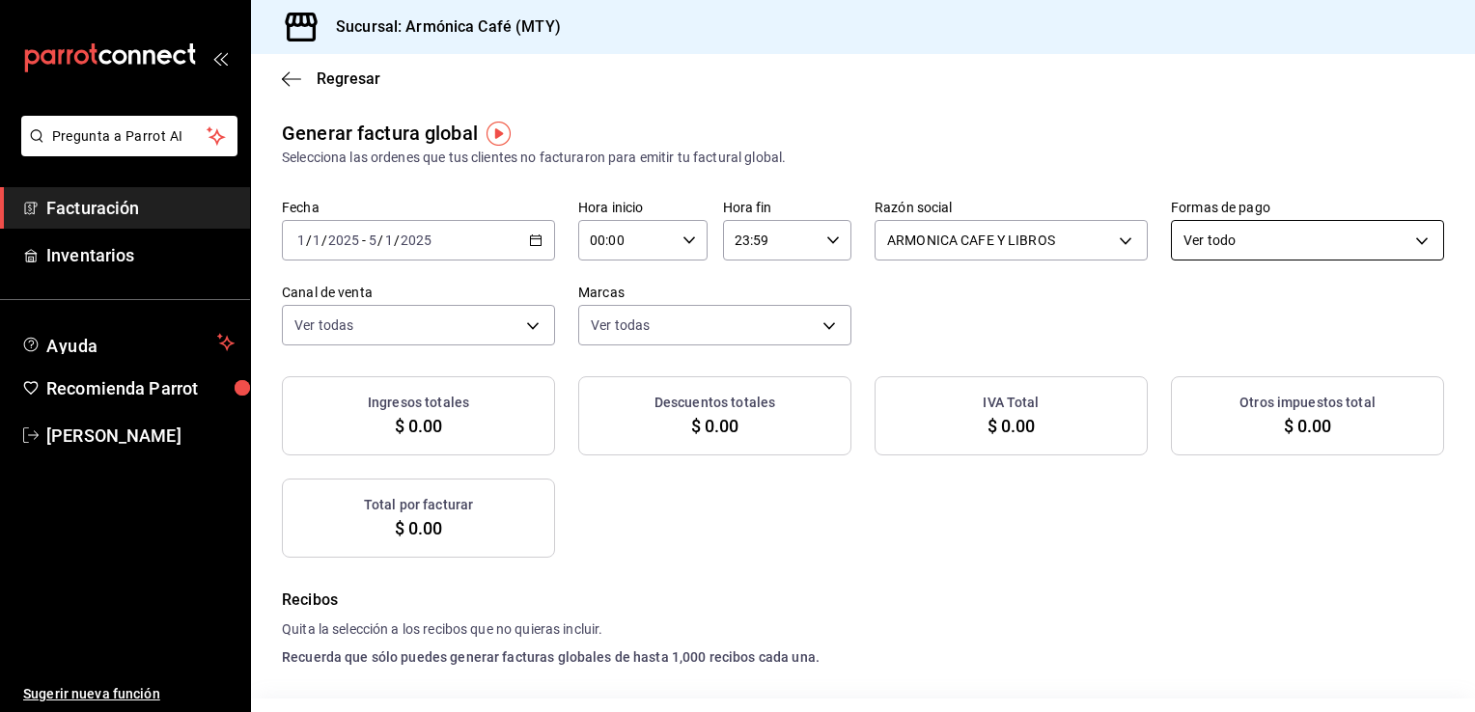
checkbox input "true"
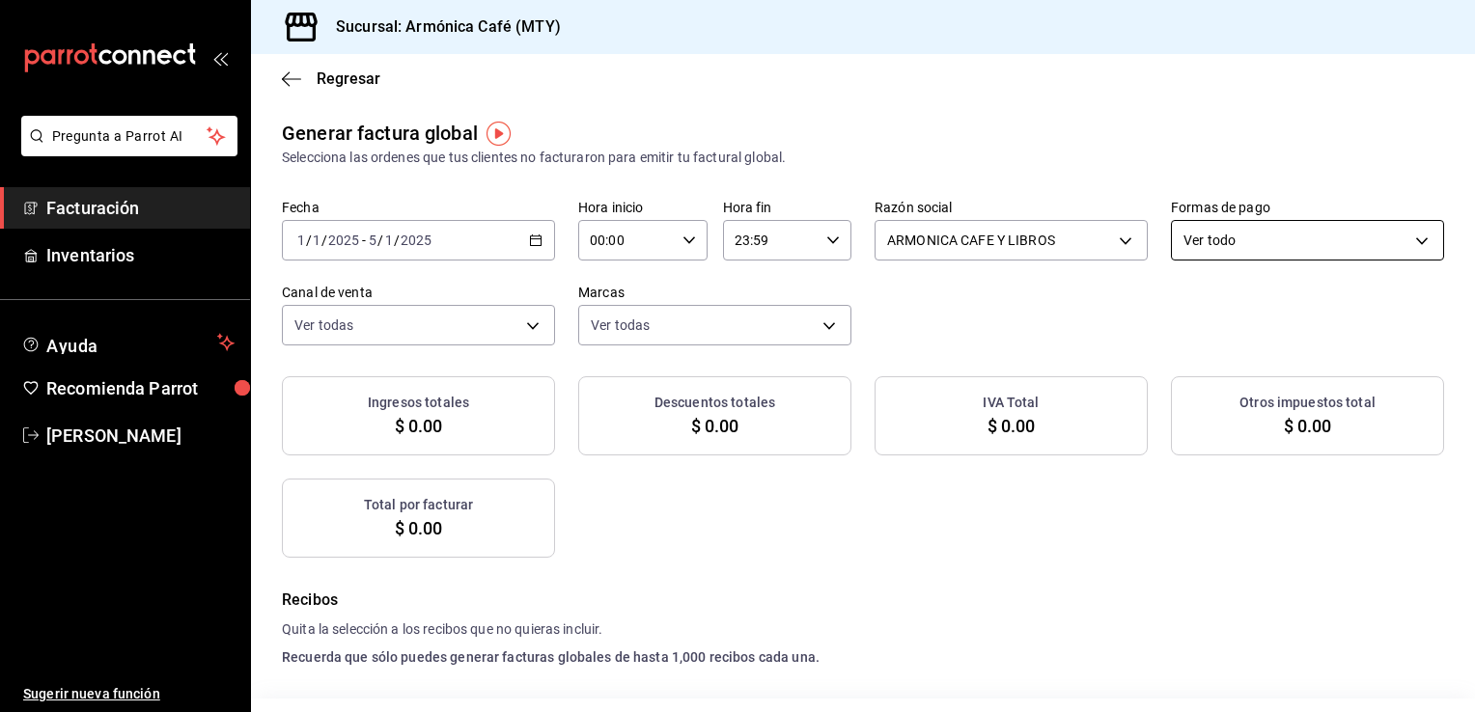
checkbox input "true"
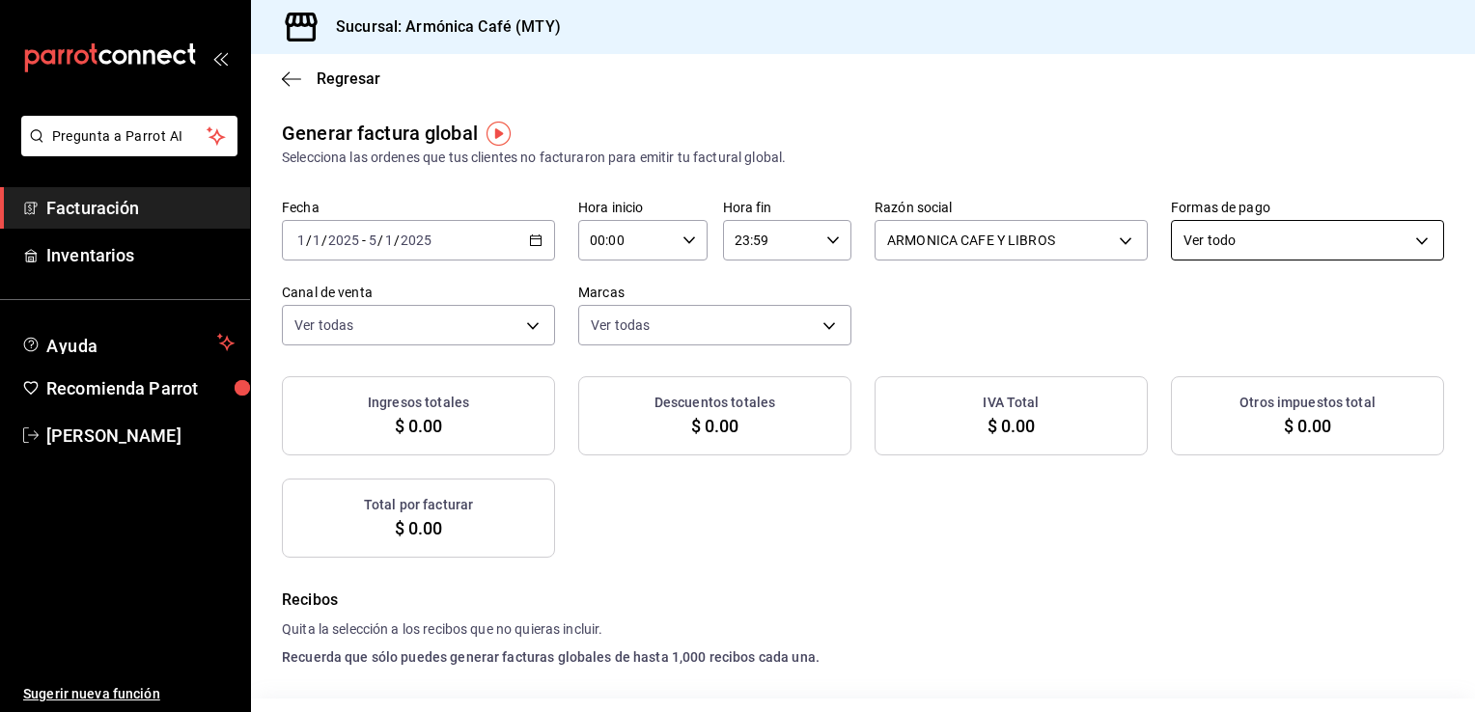
checkbox input "true"
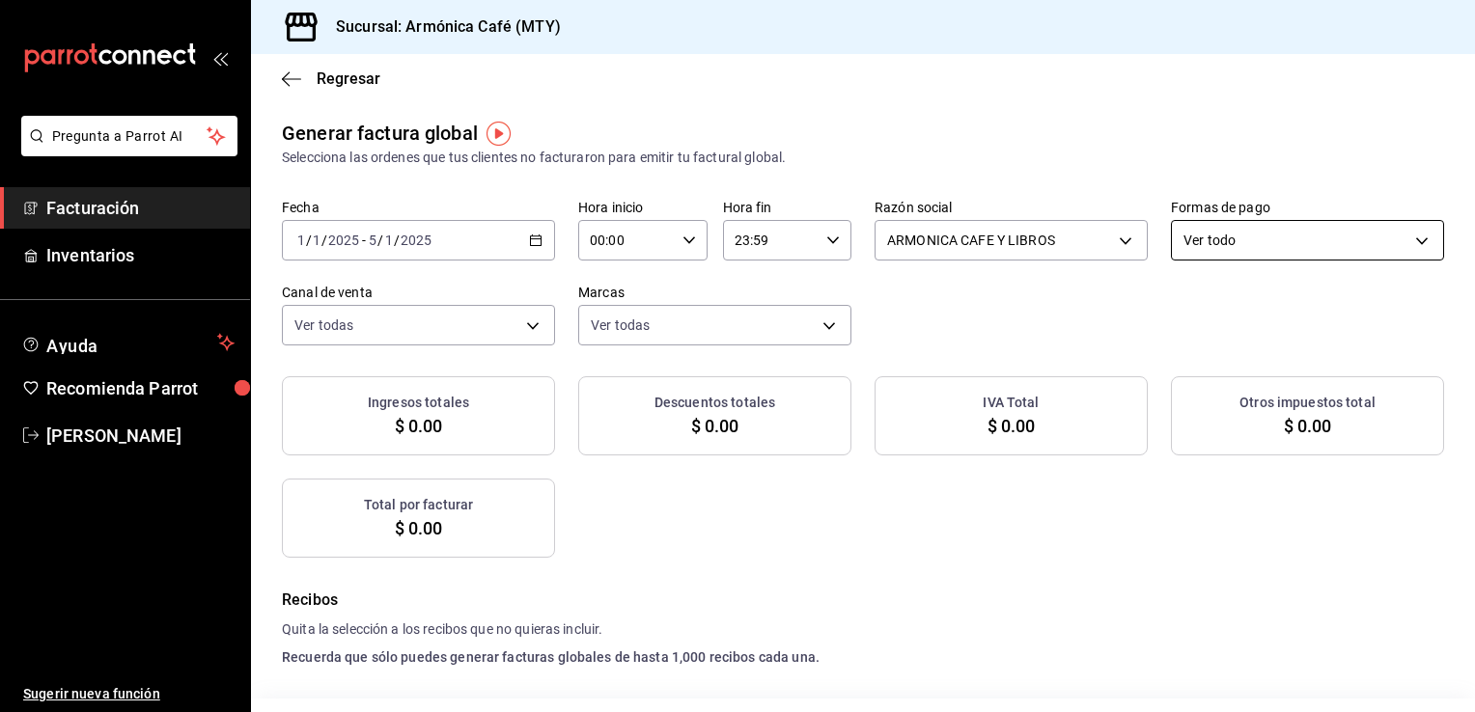
checkbox input "true"
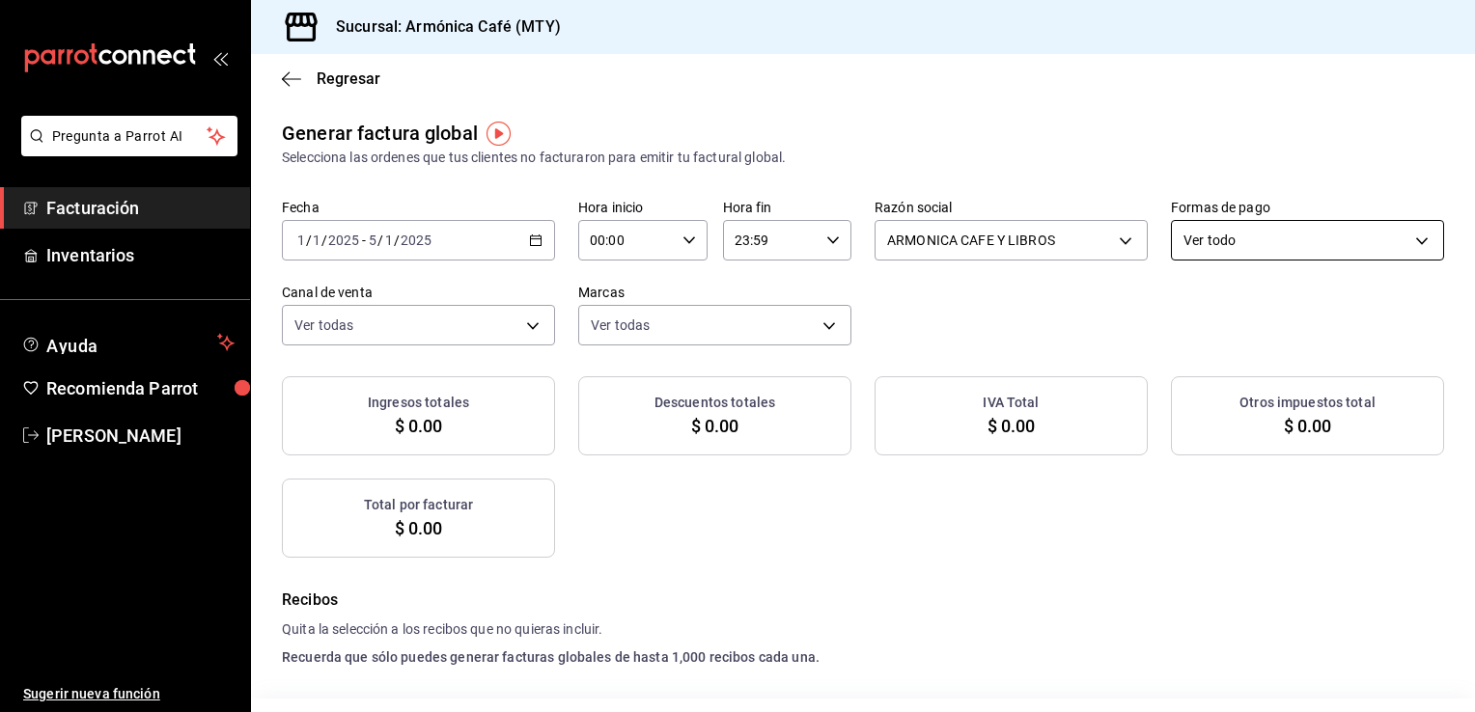
checkbox input "true"
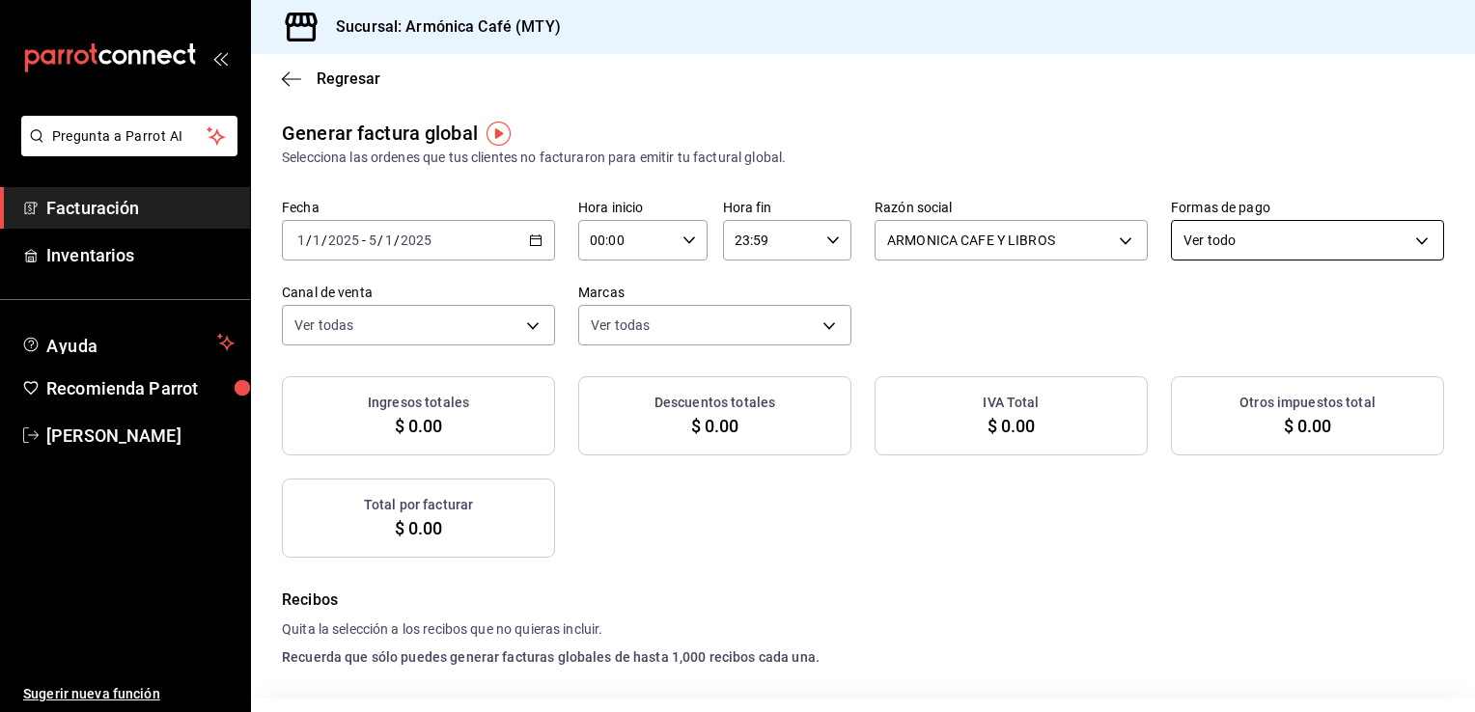
checkbox input "true"
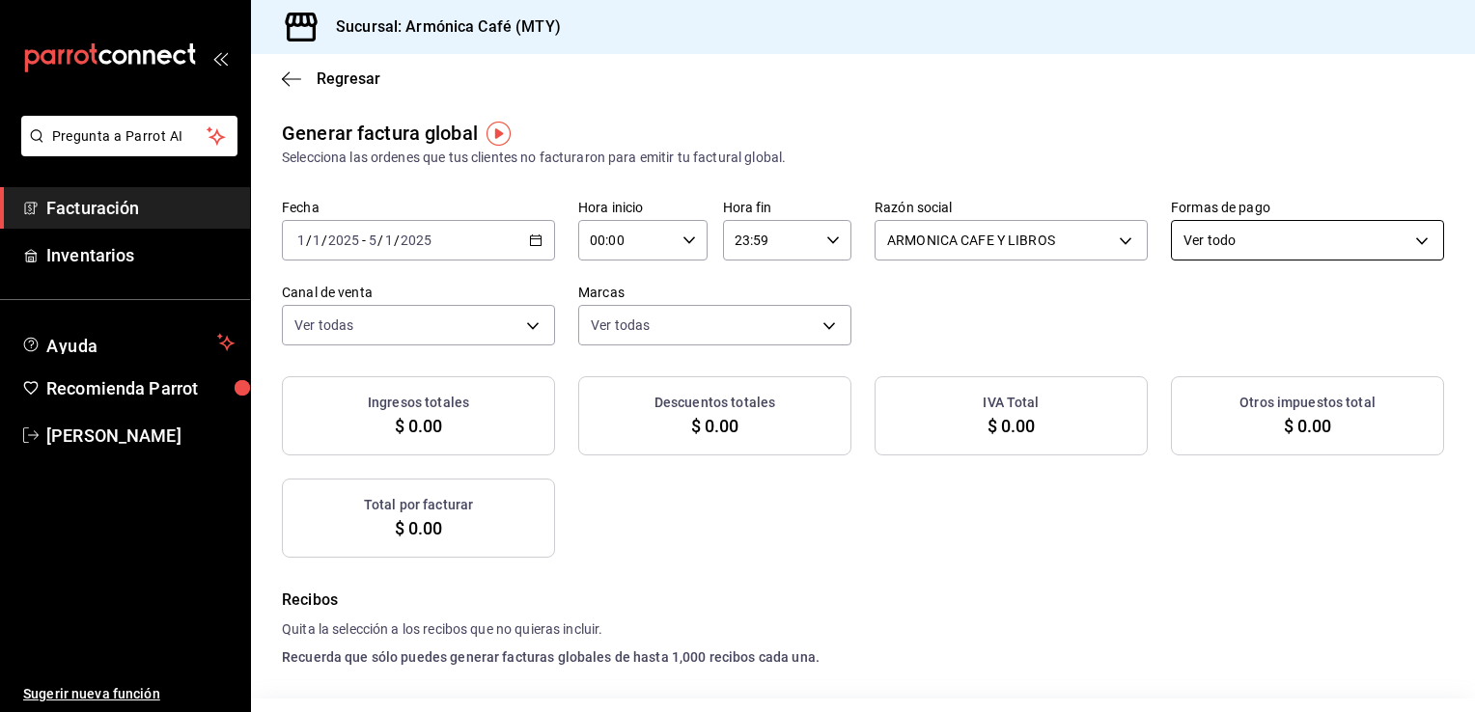
checkbox input "true"
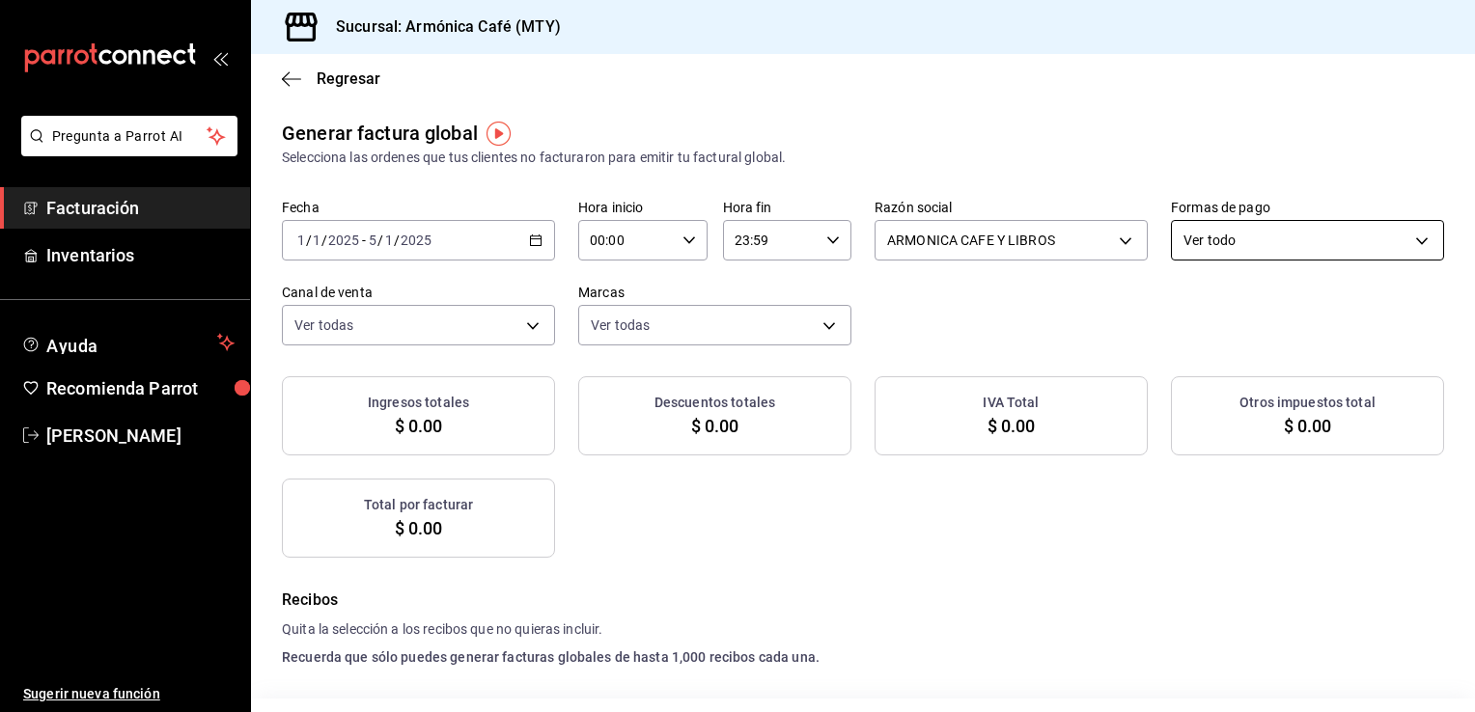
checkbox input "true"
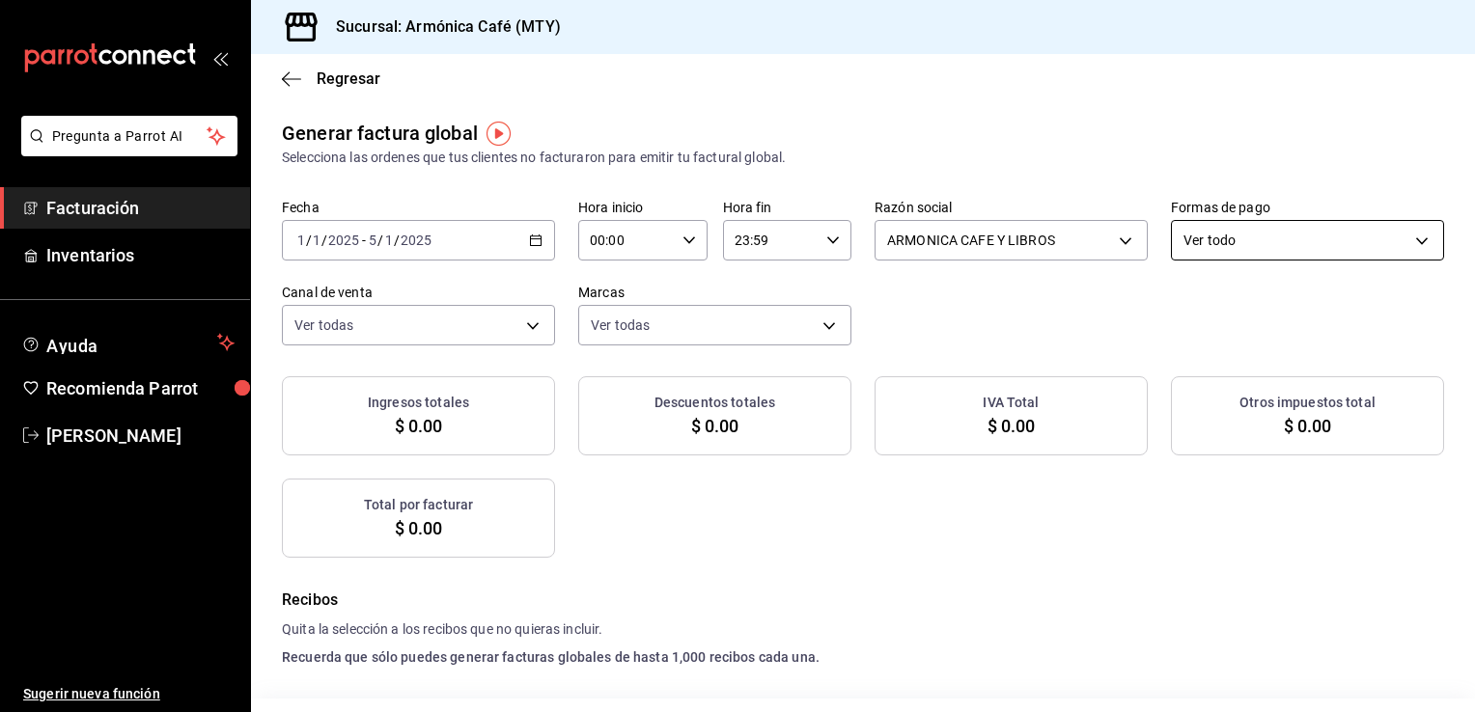
checkbox input "true"
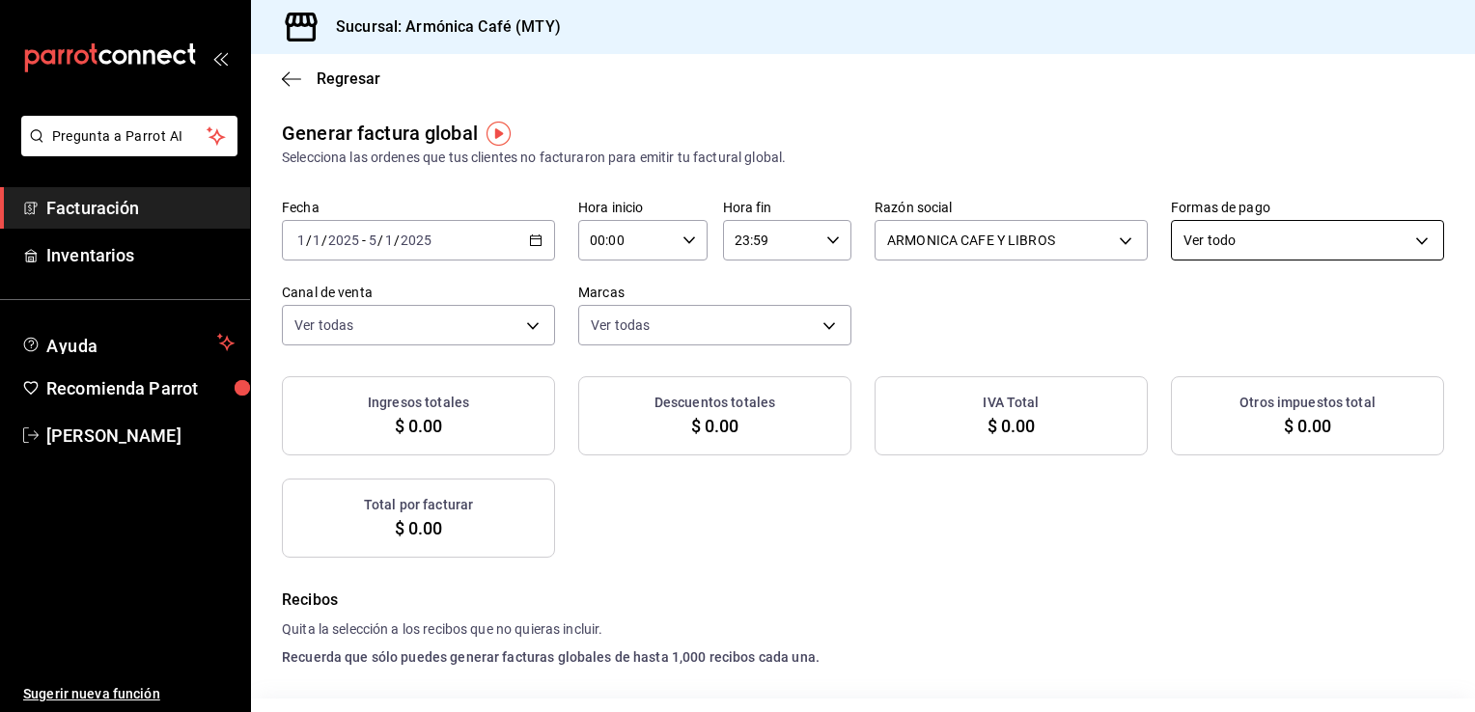
checkbox input "true"
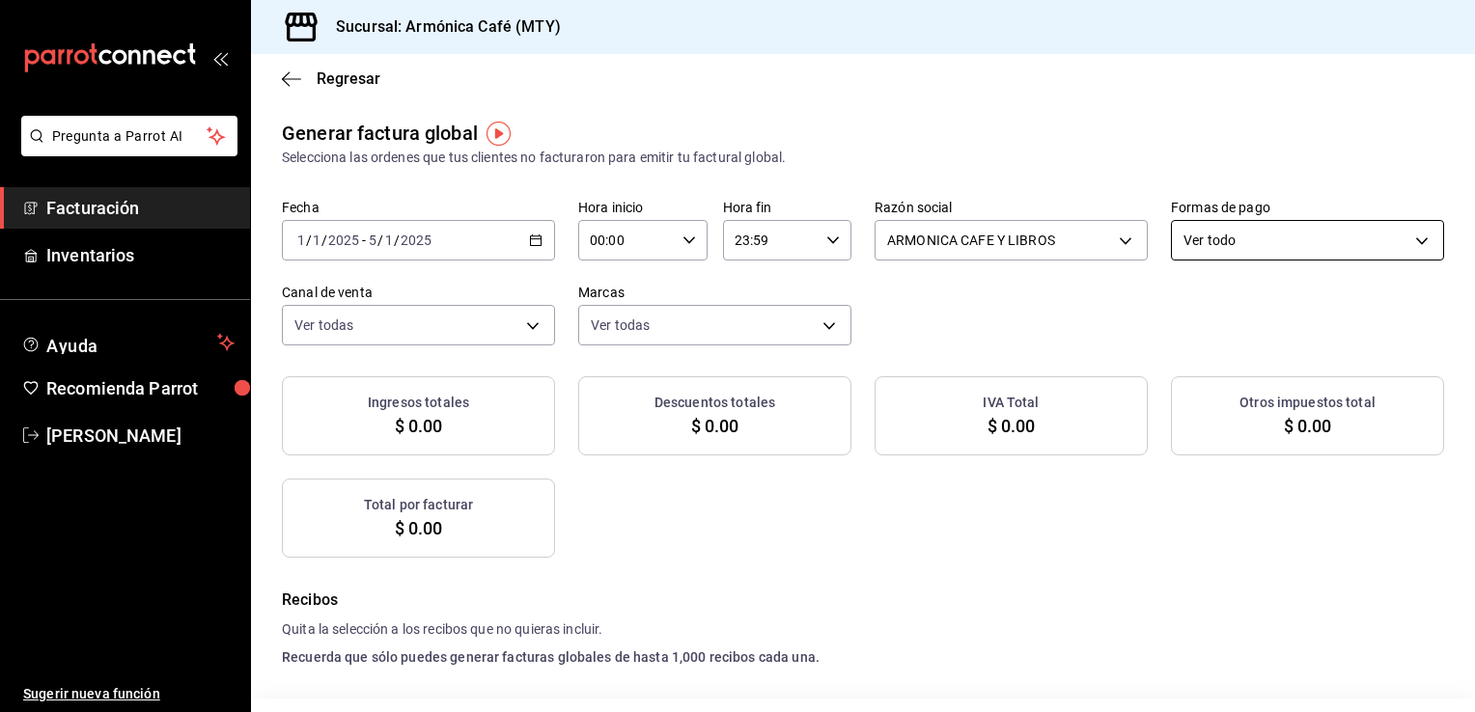
checkbox input "true"
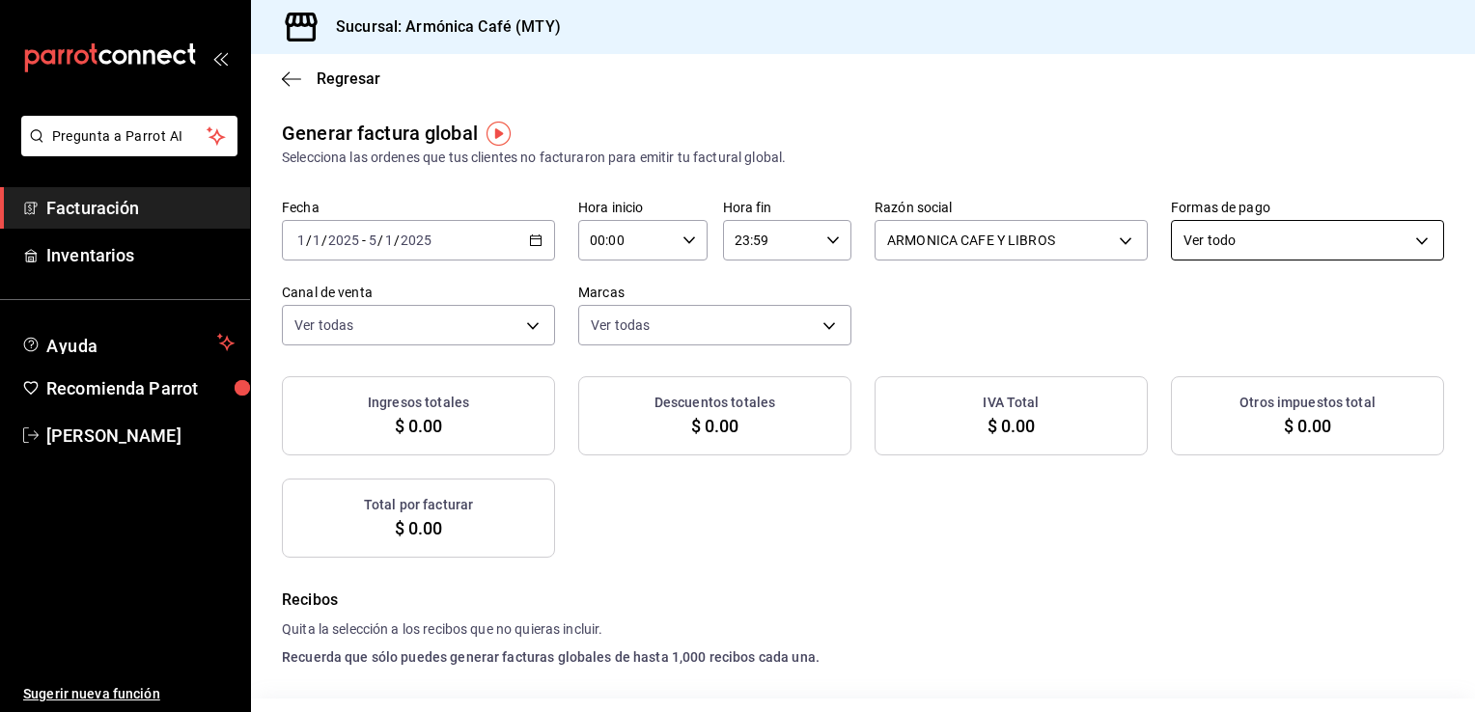
checkbox input "true"
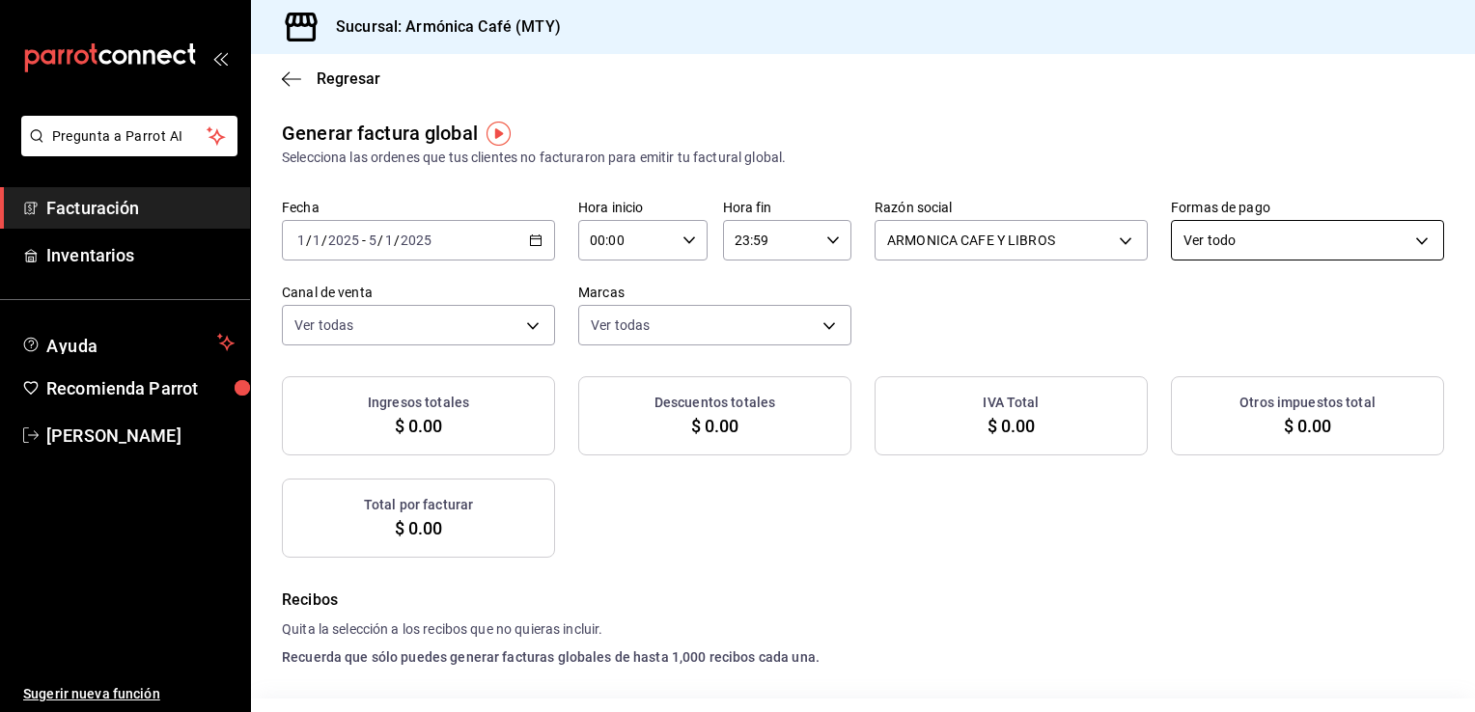
checkbox input "true"
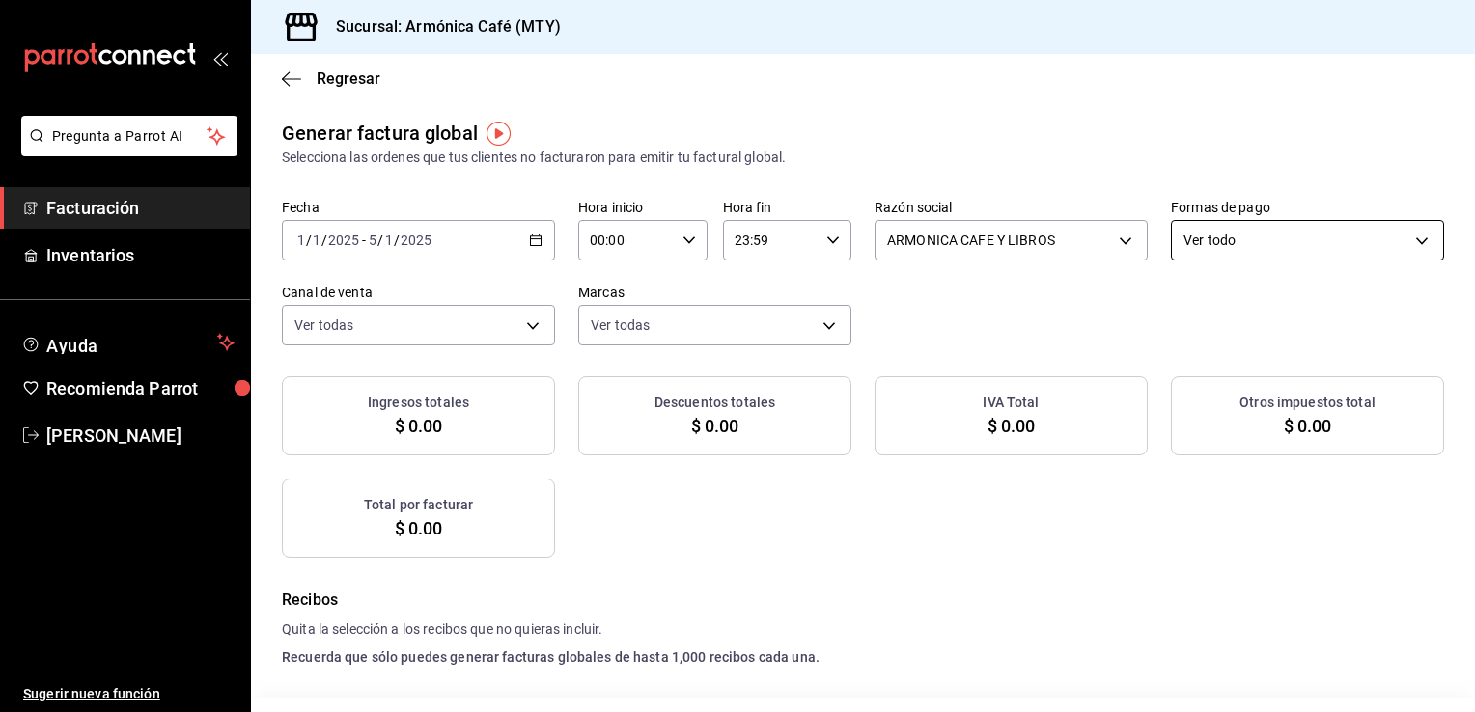
checkbox input "true"
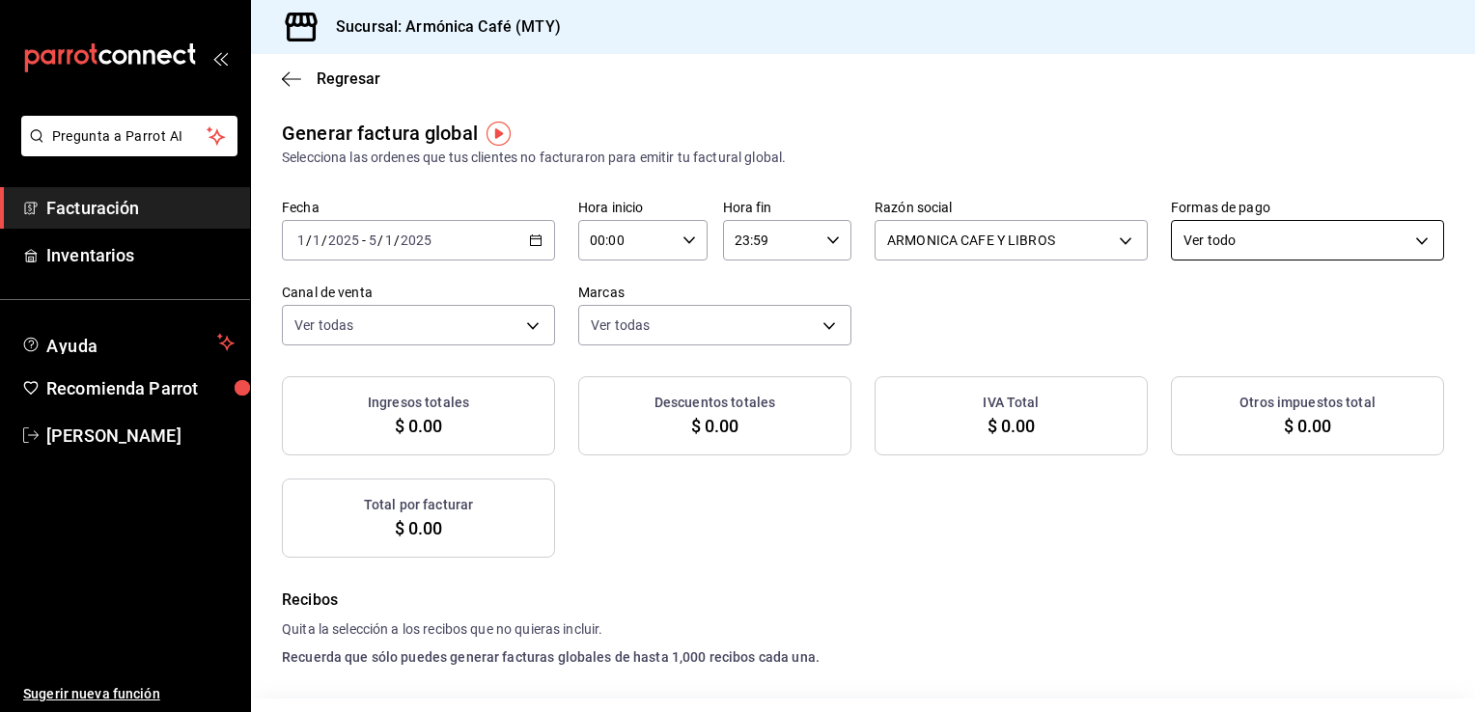
checkbox input "true"
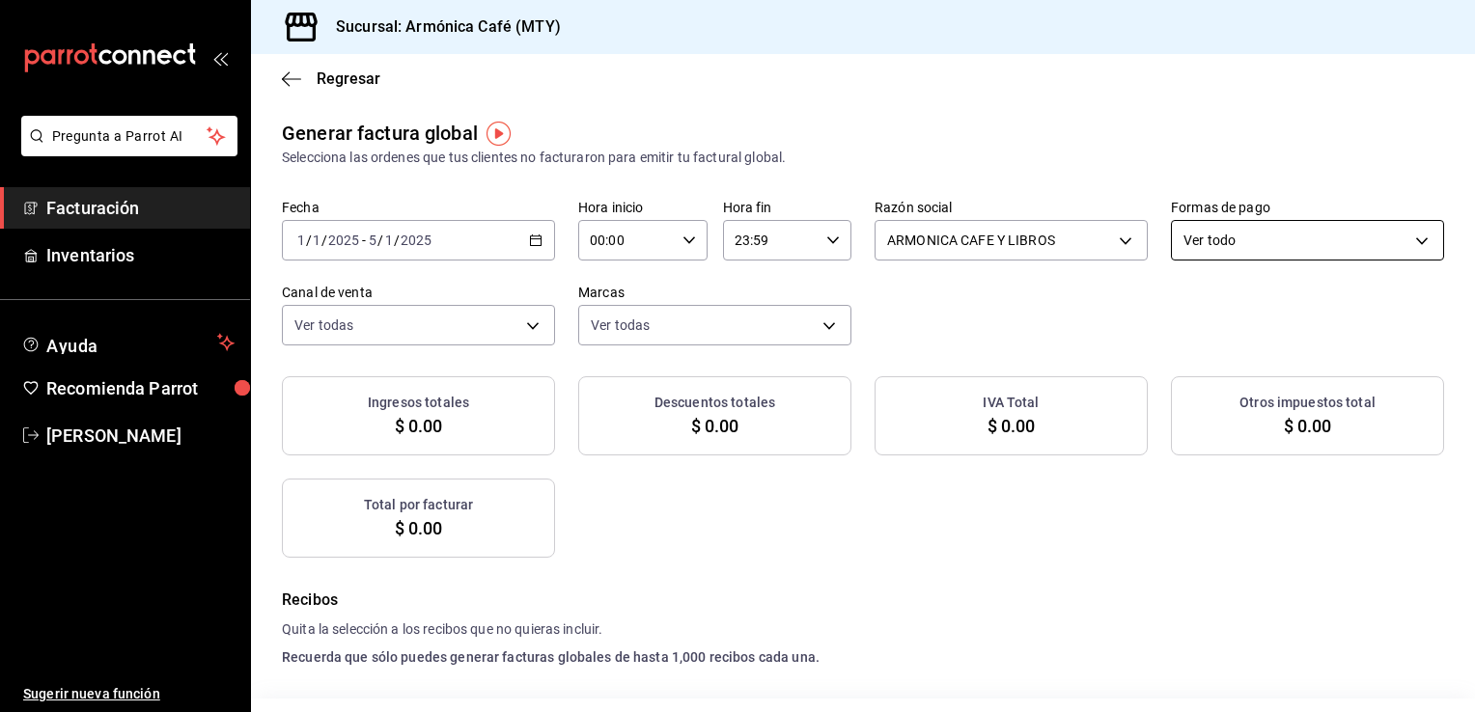
checkbox input "true"
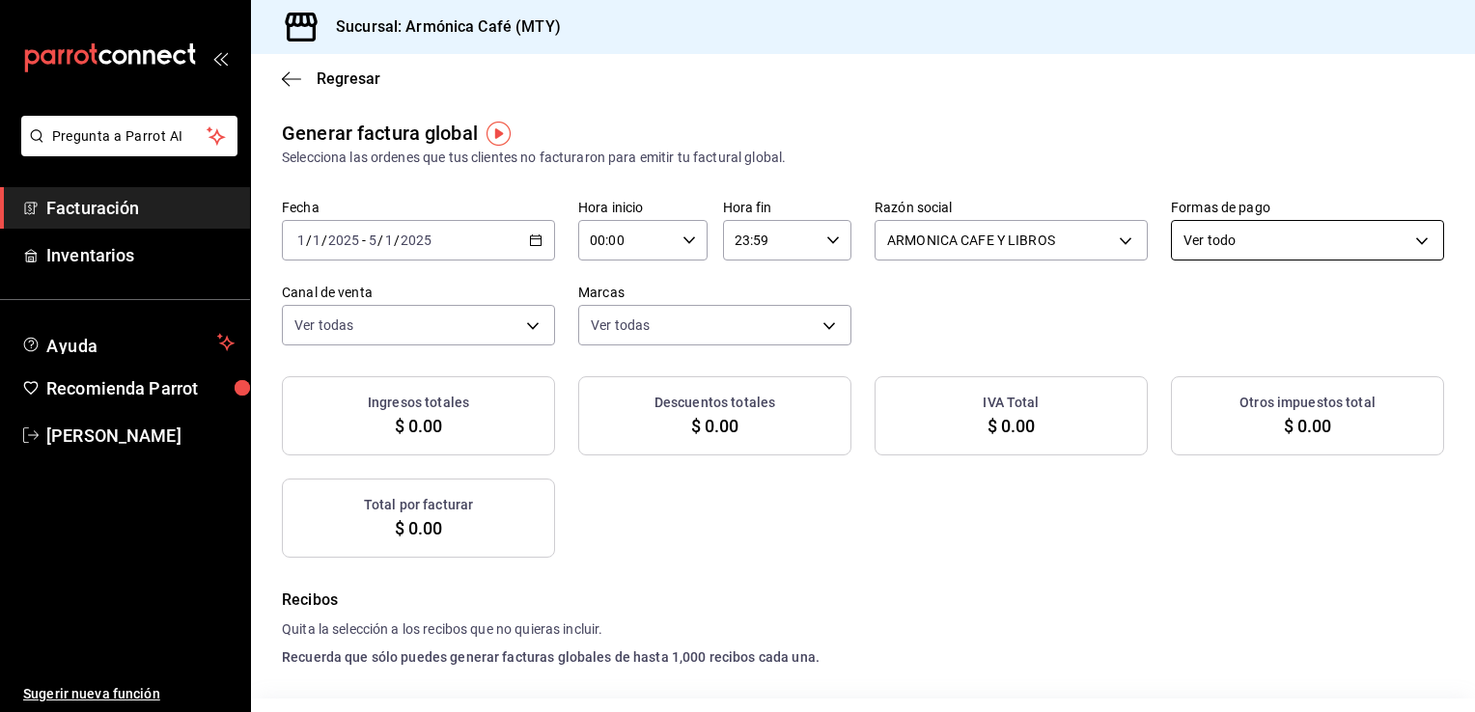
checkbox input "true"
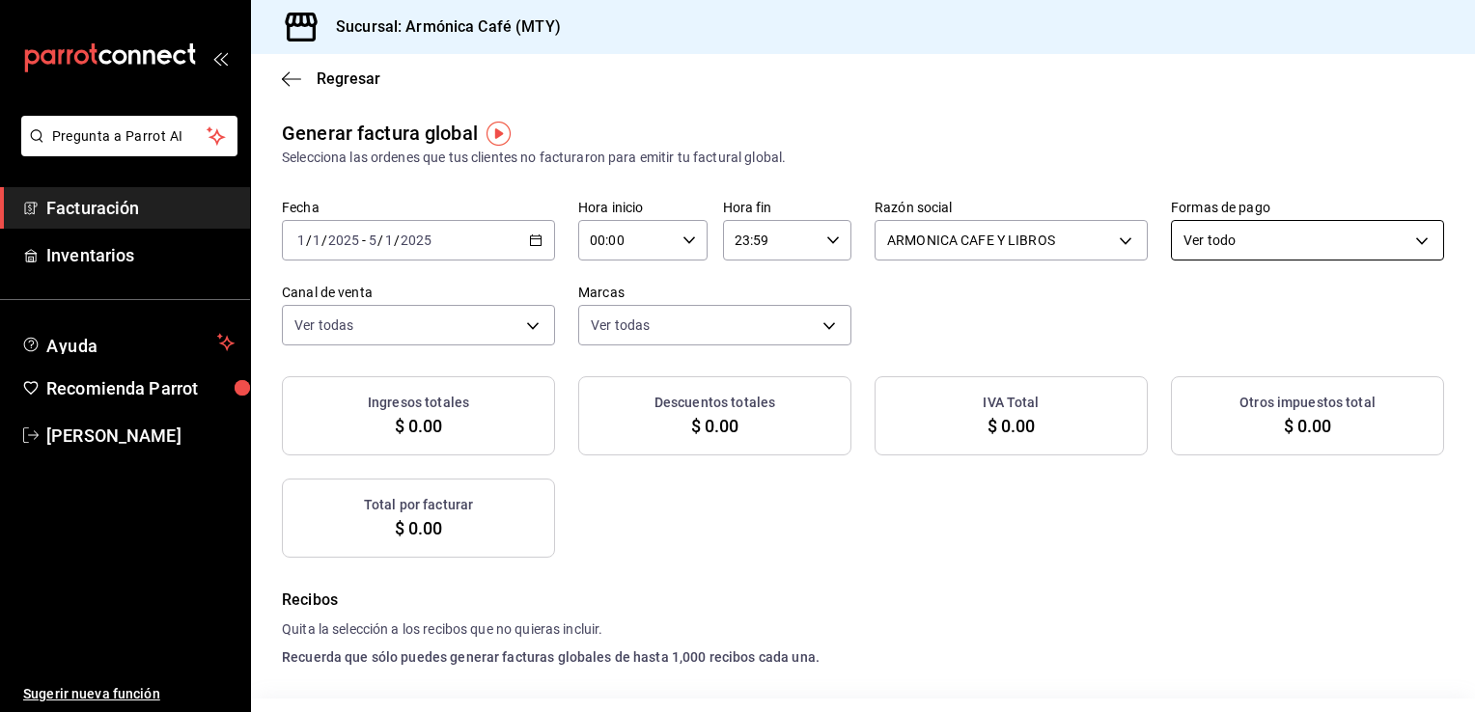
checkbox input "true"
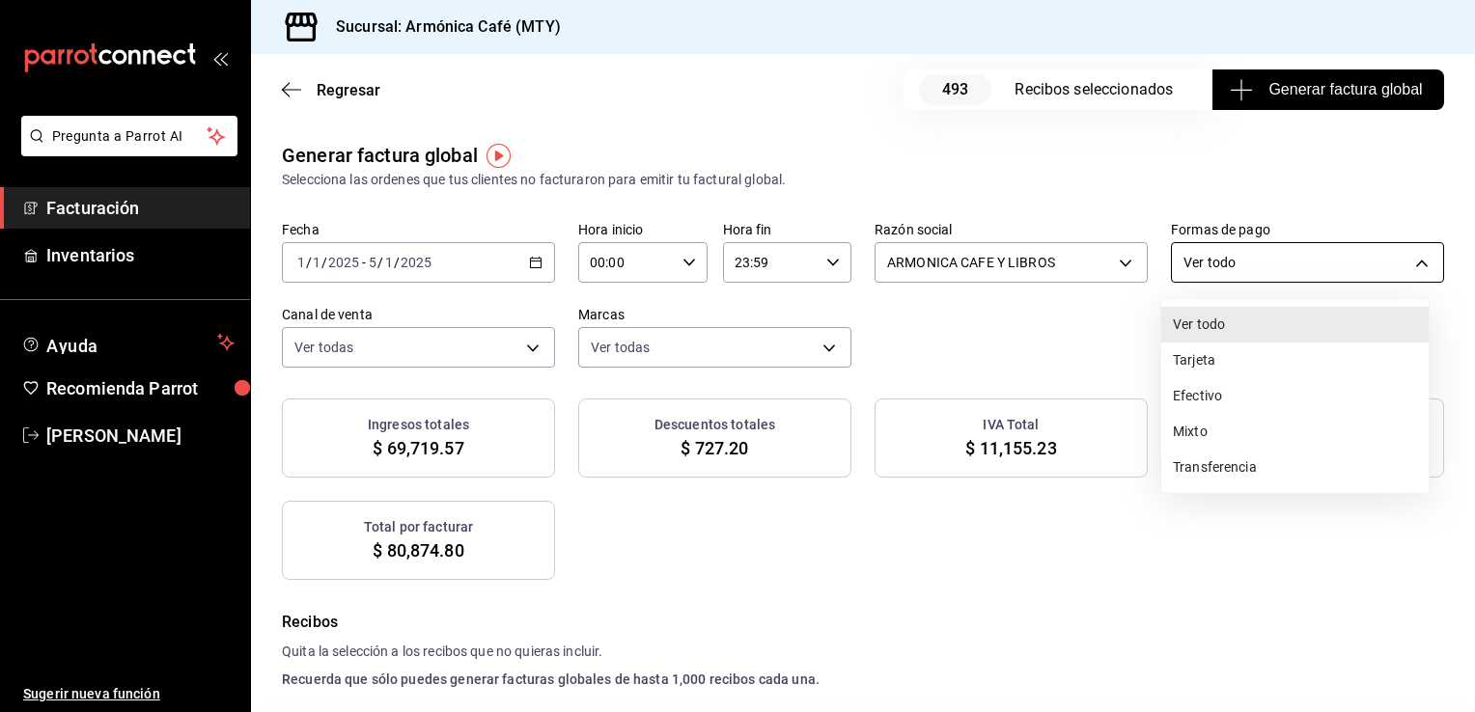
click at [1236, 255] on body "Pregunta a Parrot AI Facturación Inventarios Ayuda Recomienda Parrot [PERSON_NA…" at bounding box center [737, 356] width 1475 height 712
click at [1212, 374] on li "Tarjeta" at bounding box center [1294, 361] width 267 height 36
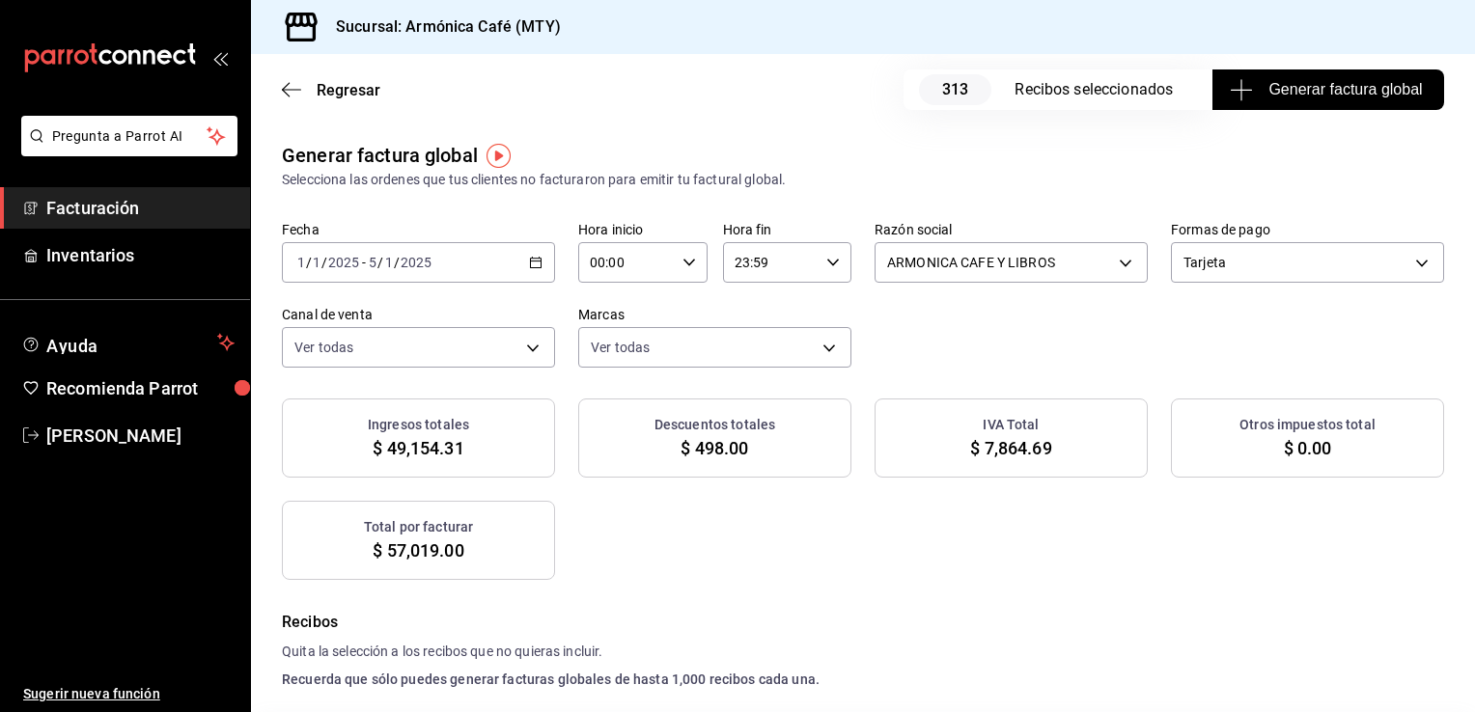
click at [533, 261] on \(Stroke\) "button" at bounding box center [536, 261] width 11 height 1
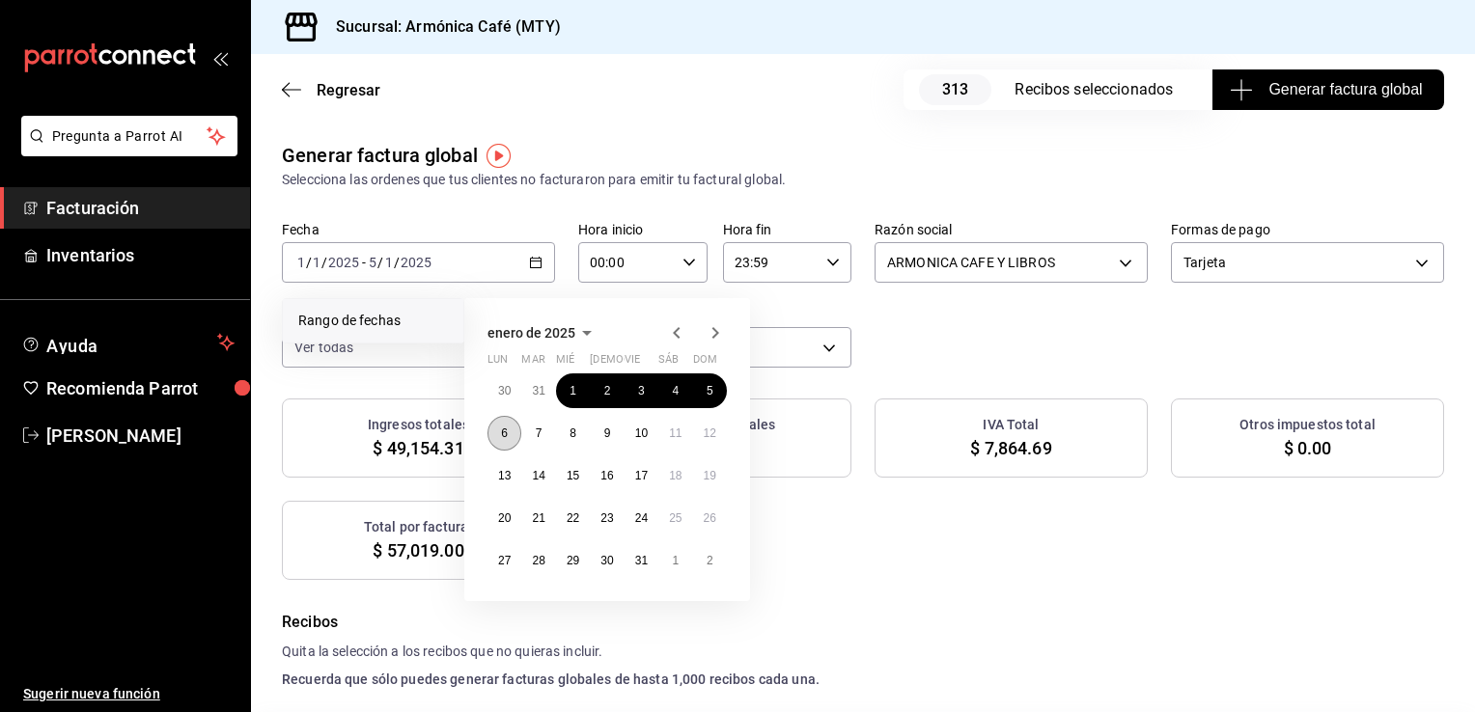
click at [499, 435] on button "6" at bounding box center [504, 433] width 34 height 35
click at [703, 440] on button "12" at bounding box center [710, 433] width 34 height 35
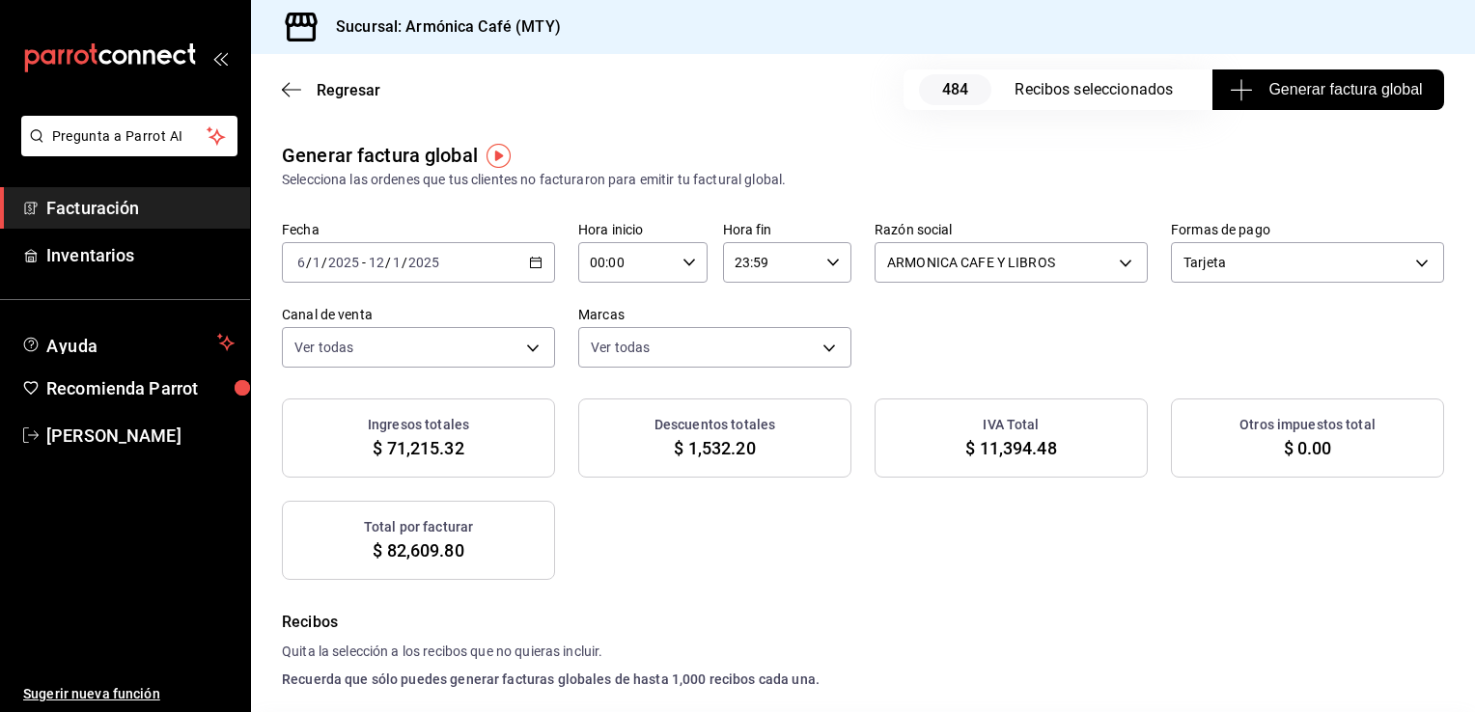
click at [535, 266] on icon "button" at bounding box center [536, 263] width 14 height 14
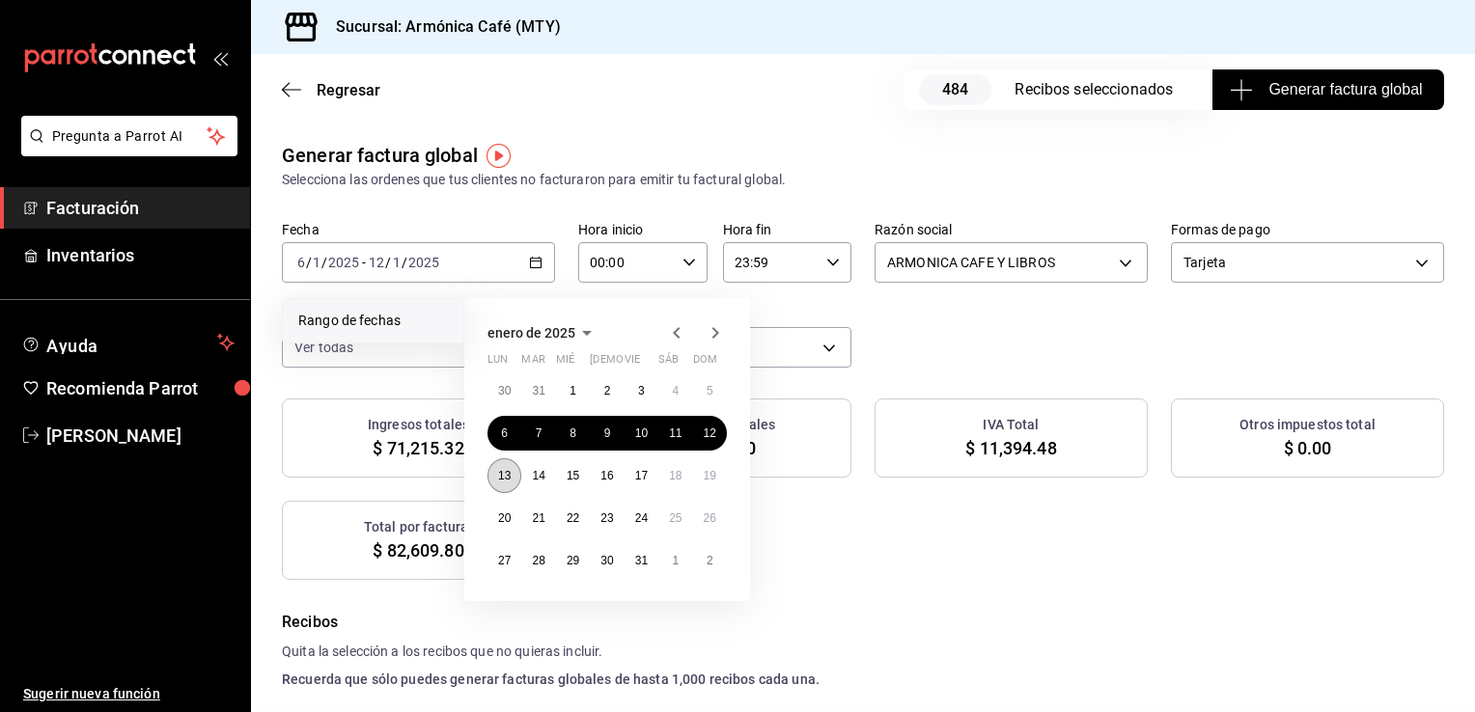
click at [498, 477] on abbr "13" at bounding box center [504, 476] width 13 height 14
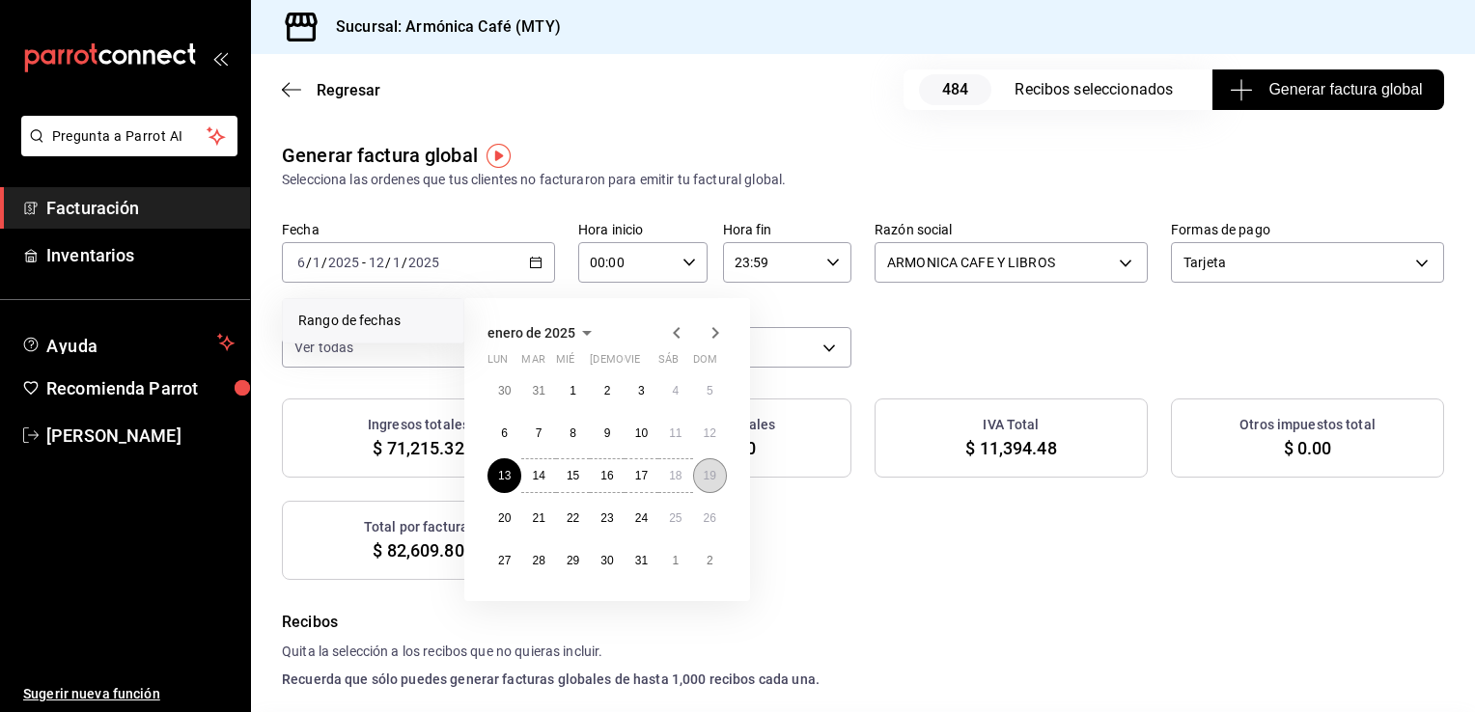
click at [699, 487] on button "19" at bounding box center [710, 475] width 34 height 35
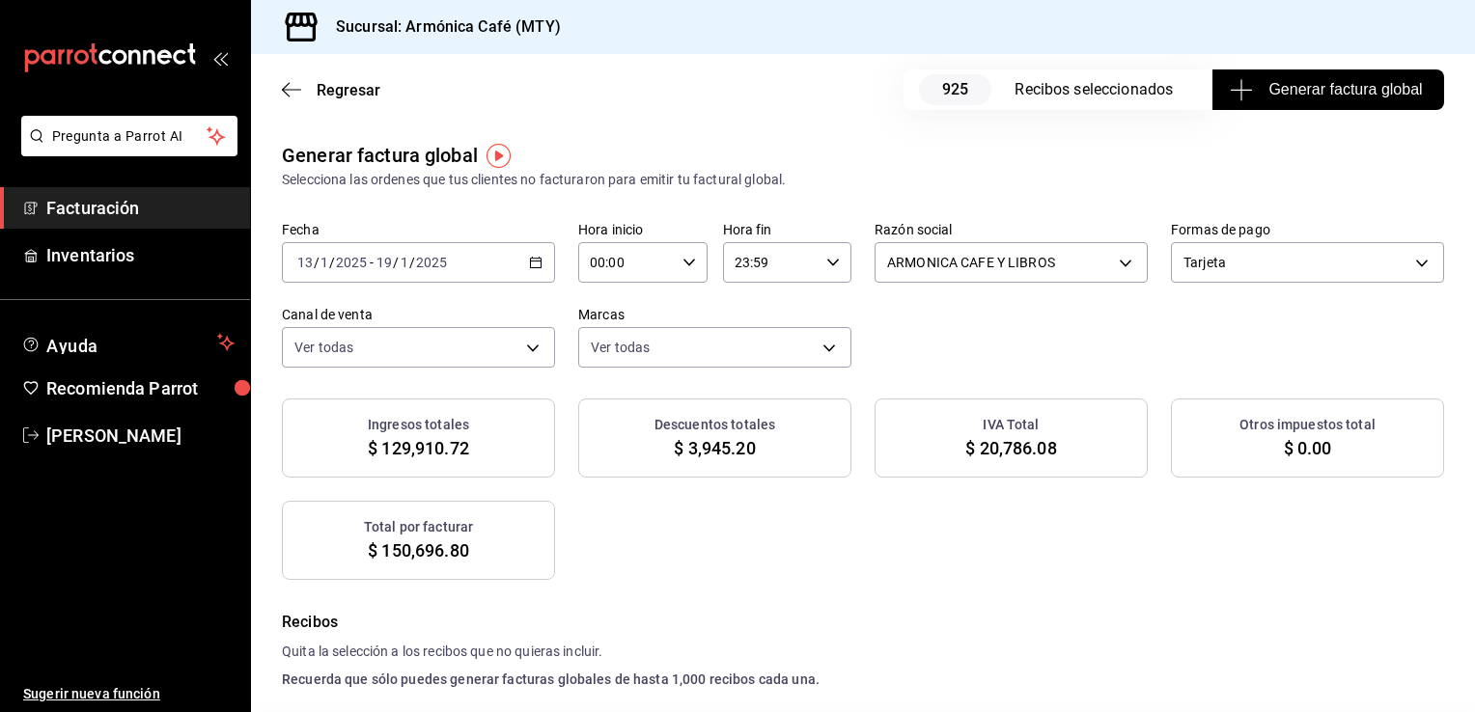
click at [536, 264] on icon "button" at bounding box center [536, 263] width 14 height 14
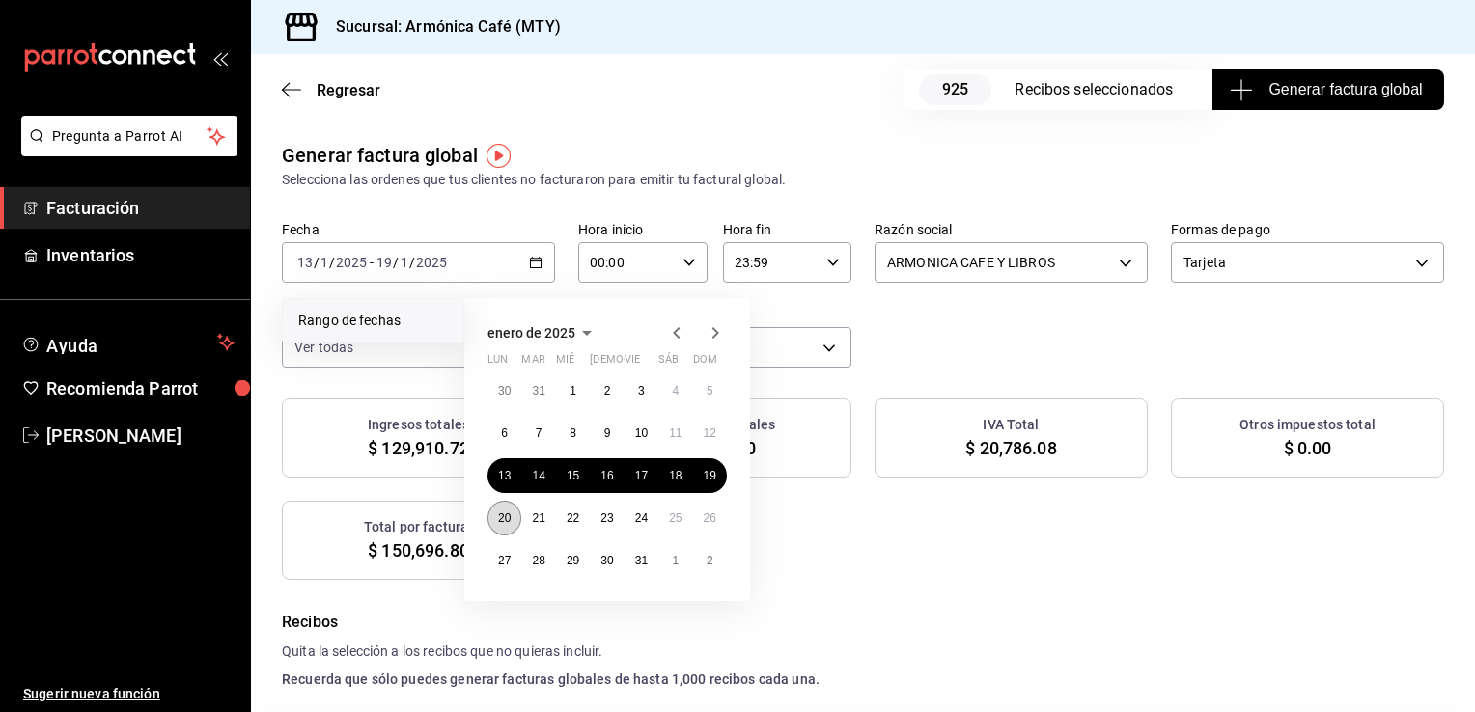
click at [507, 508] on button "20" at bounding box center [504, 518] width 34 height 35
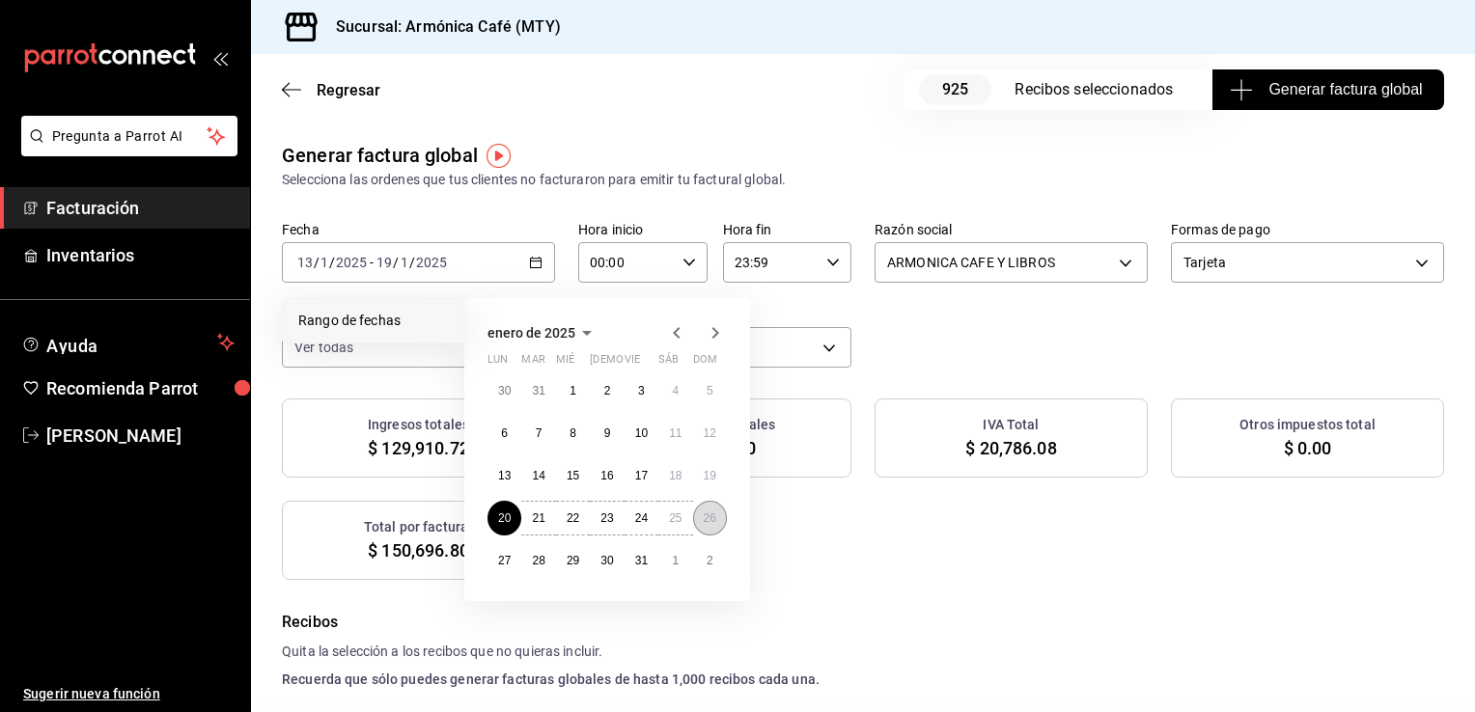
click at [699, 512] on button "26" at bounding box center [710, 518] width 34 height 35
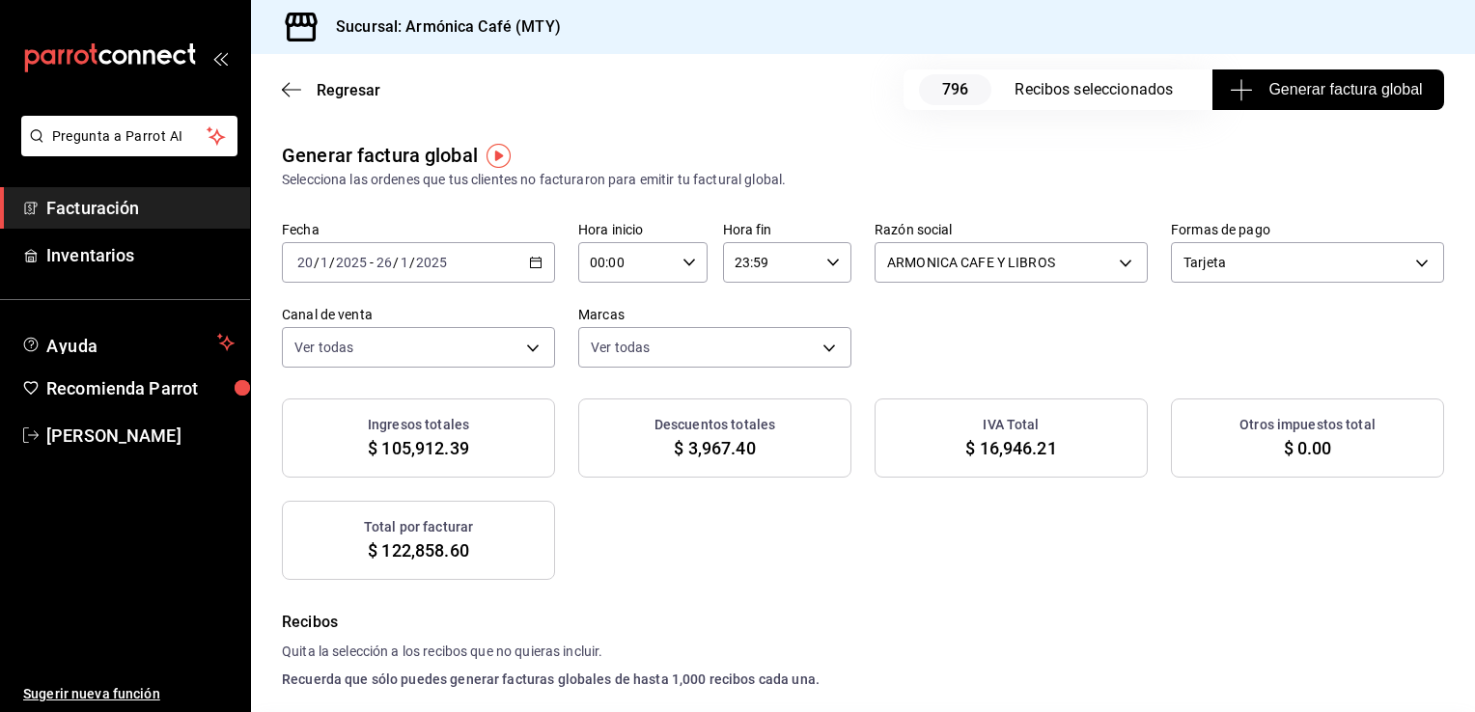
click at [529, 262] on icon "button" at bounding box center [536, 263] width 14 height 14
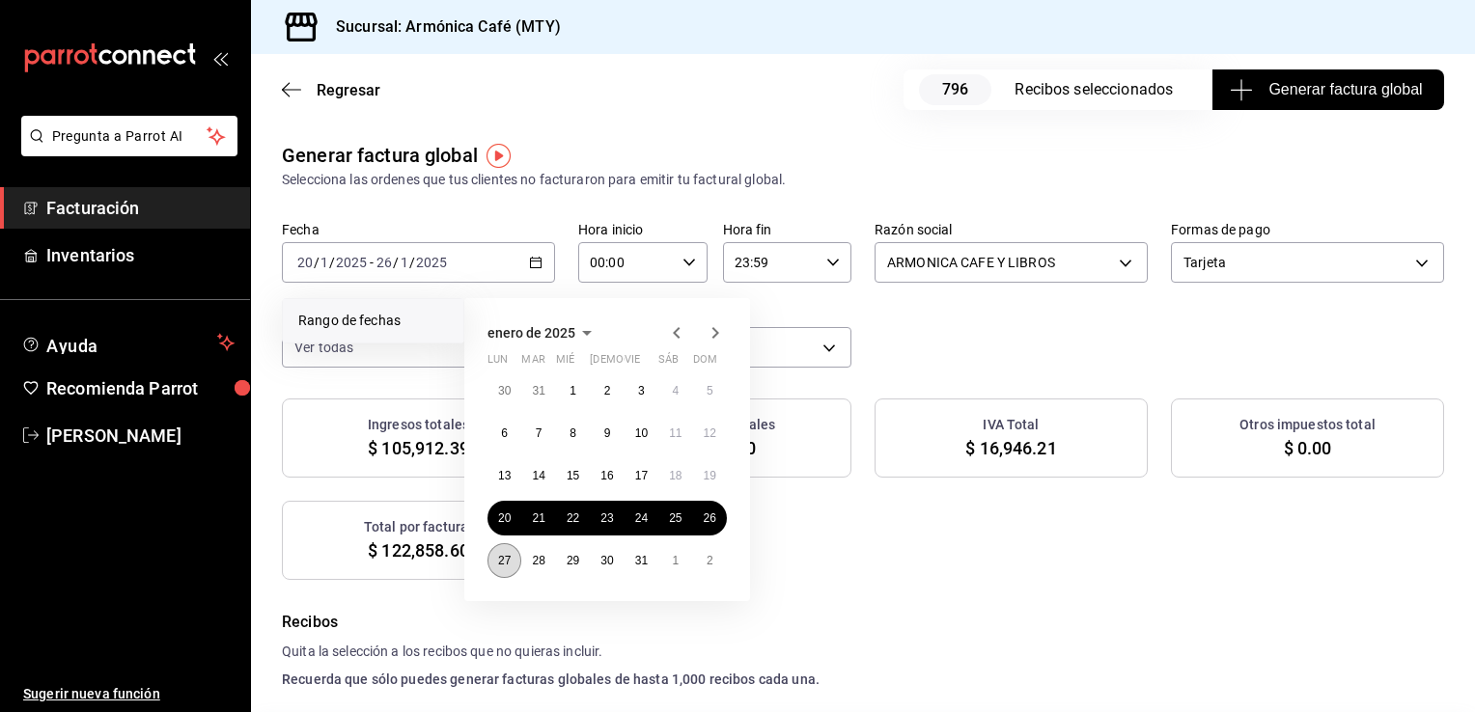
click at [490, 554] on button "27" at bounding box center [504, 560] width 34 height 35
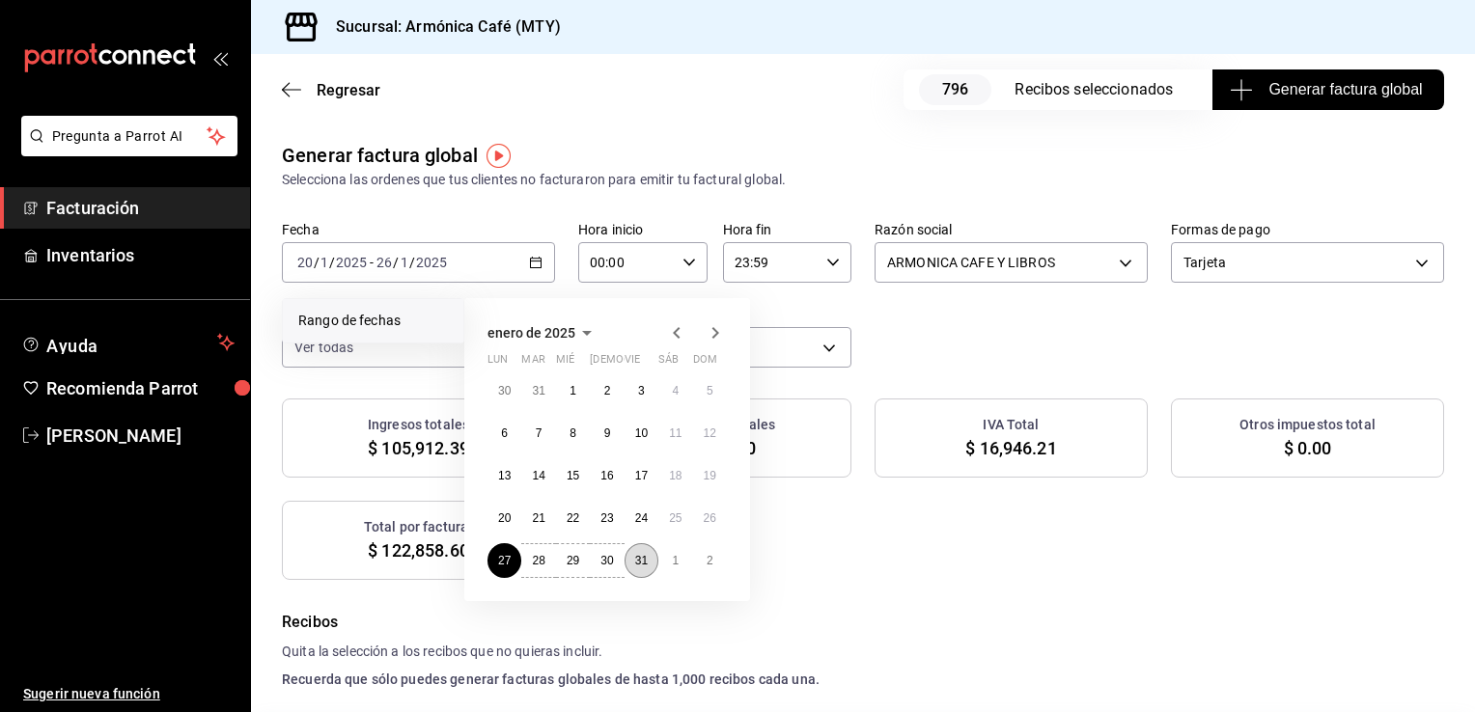
click at [647, 567] on button "31" at bounding box center [641, 560] width 34 height 35
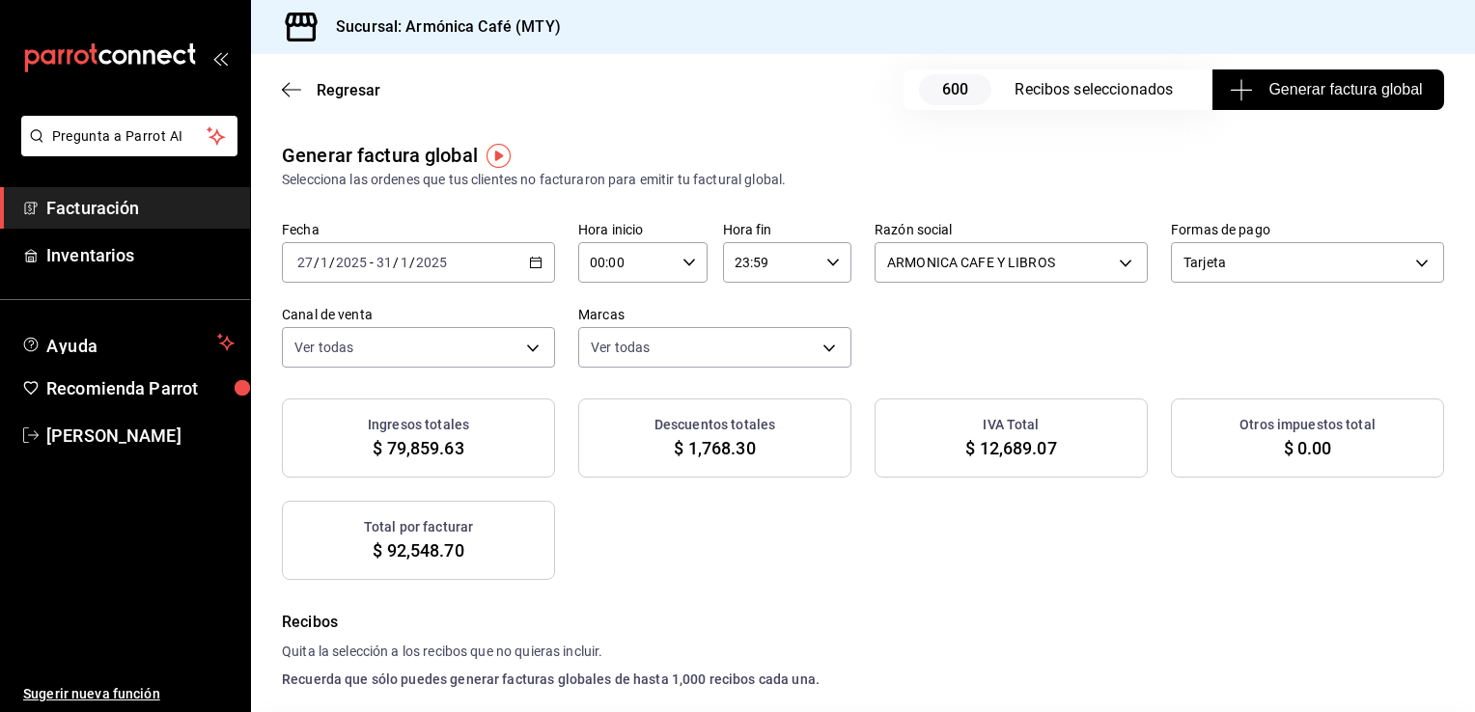
click at [865, 565] on div "Ingresos totales $ 79,859.63 Descuentos totales $ 1,768.30 IVA Total $ 12,689.0…" at bounding box center [863, 489] width 1162 height 181
click at [538, 271] on div "[DATE] [DATE] - [DATE] [DATE]" at bounding box center [418, 262] width 273 height 41
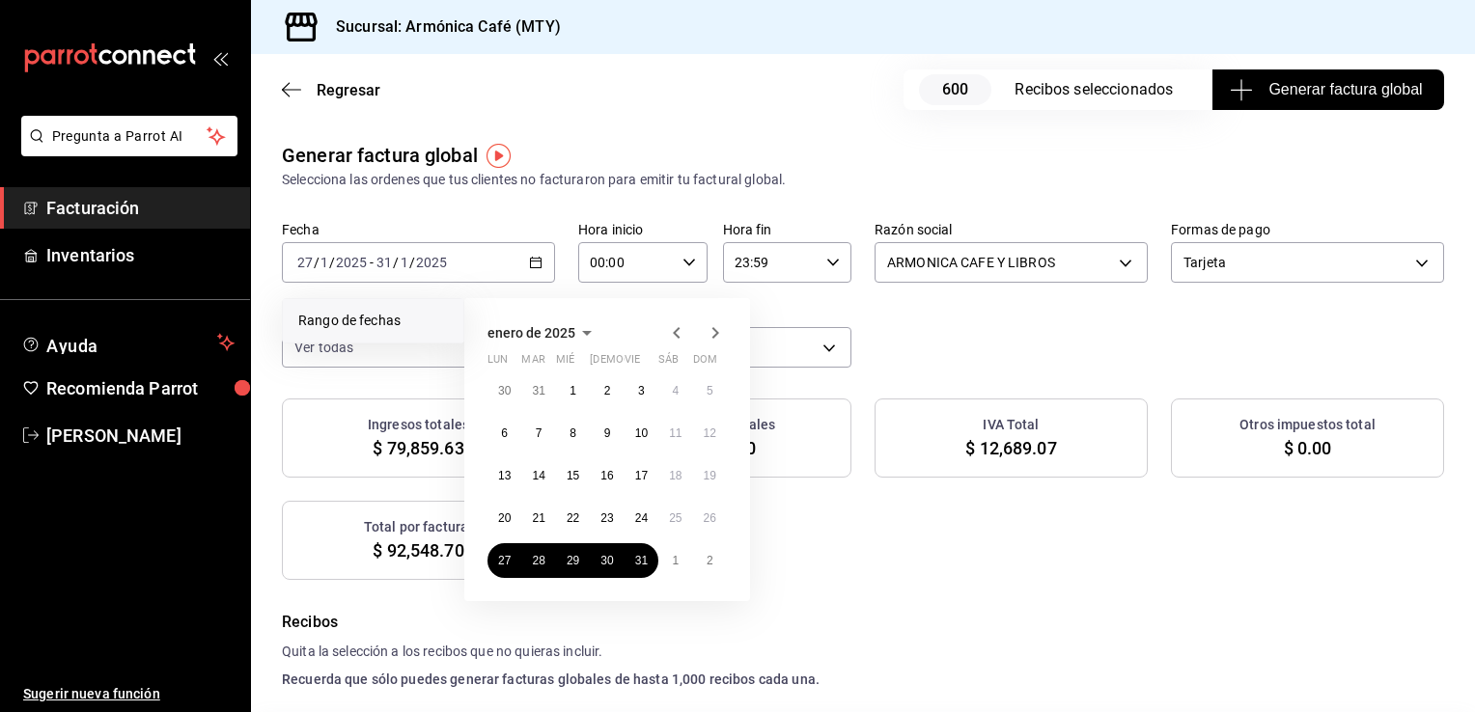
click at [876, 533] on div "Ingresos totales $ 79,859.63 Descuentos totales $ 1,768.30 IVA Total $ 12,689.0…" at bounding box center [863, 489] width 1162 height 181
